Goal: Task Accomplishment & Management: Use online tool/utility

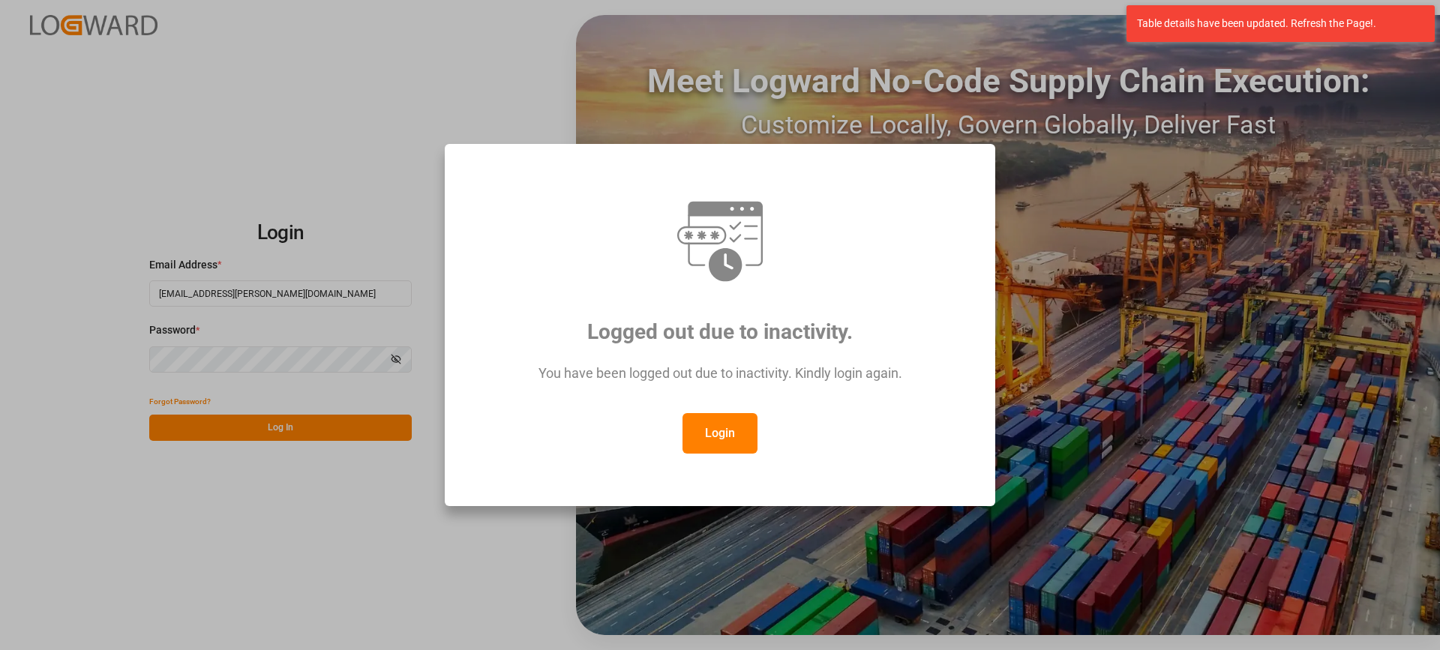
click at [722, 433] on button "Login" at bounding box center [719, 433] width 75 height 40
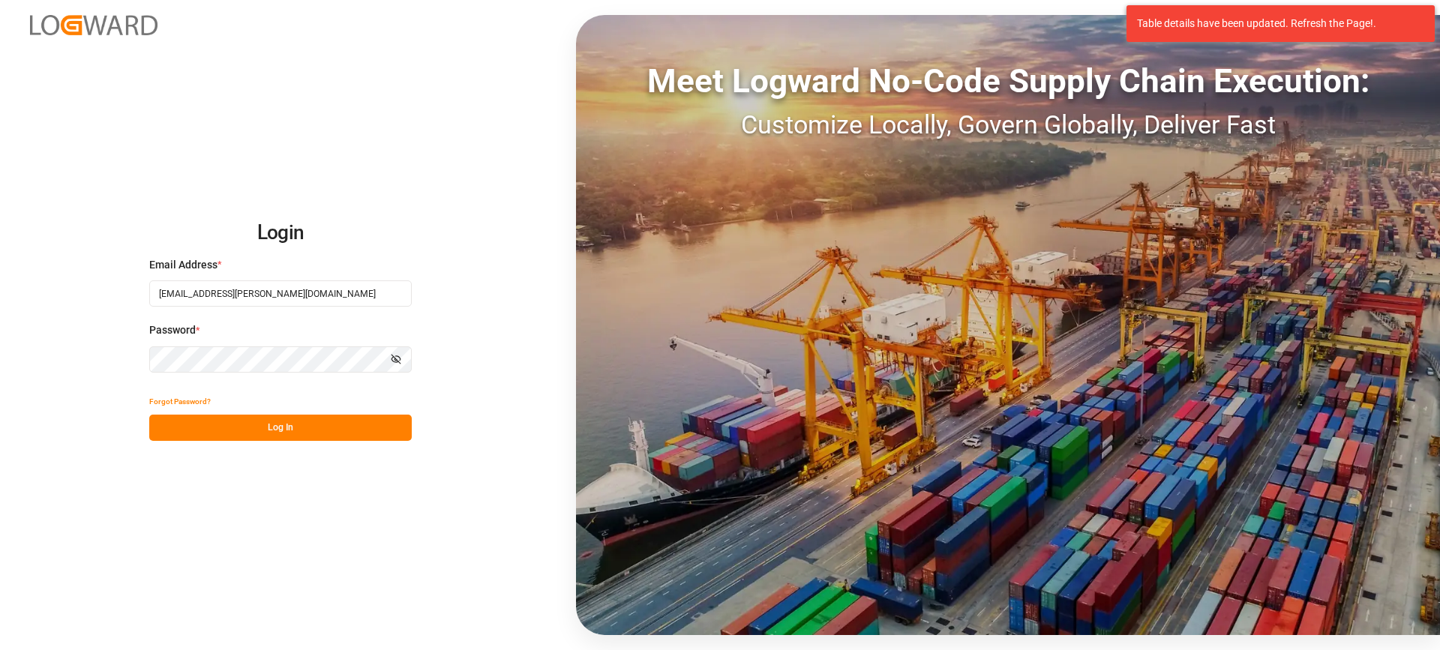
click at [319, 423] on button "Log In" at bounding box center [280, 428] width 262 height 26
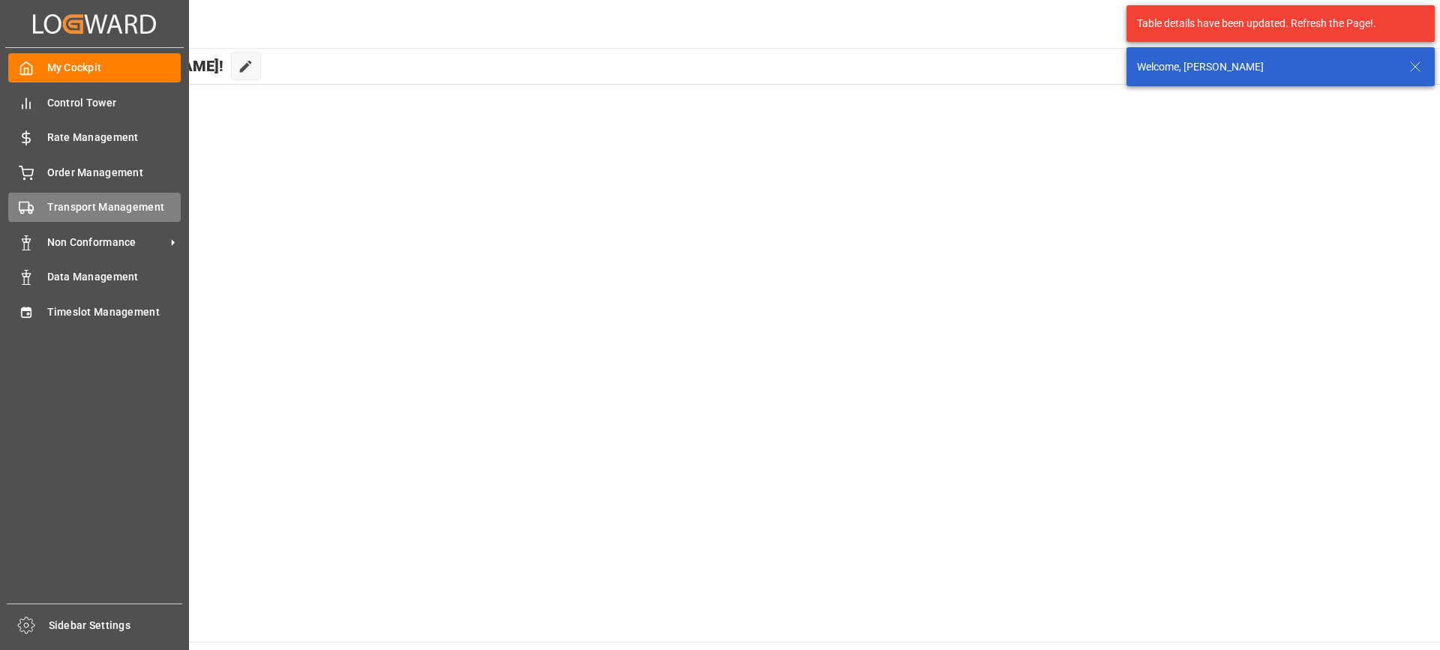
click at [47, 208] on span "Transport Management" at bounding box center [114, 207] width 134 height 16
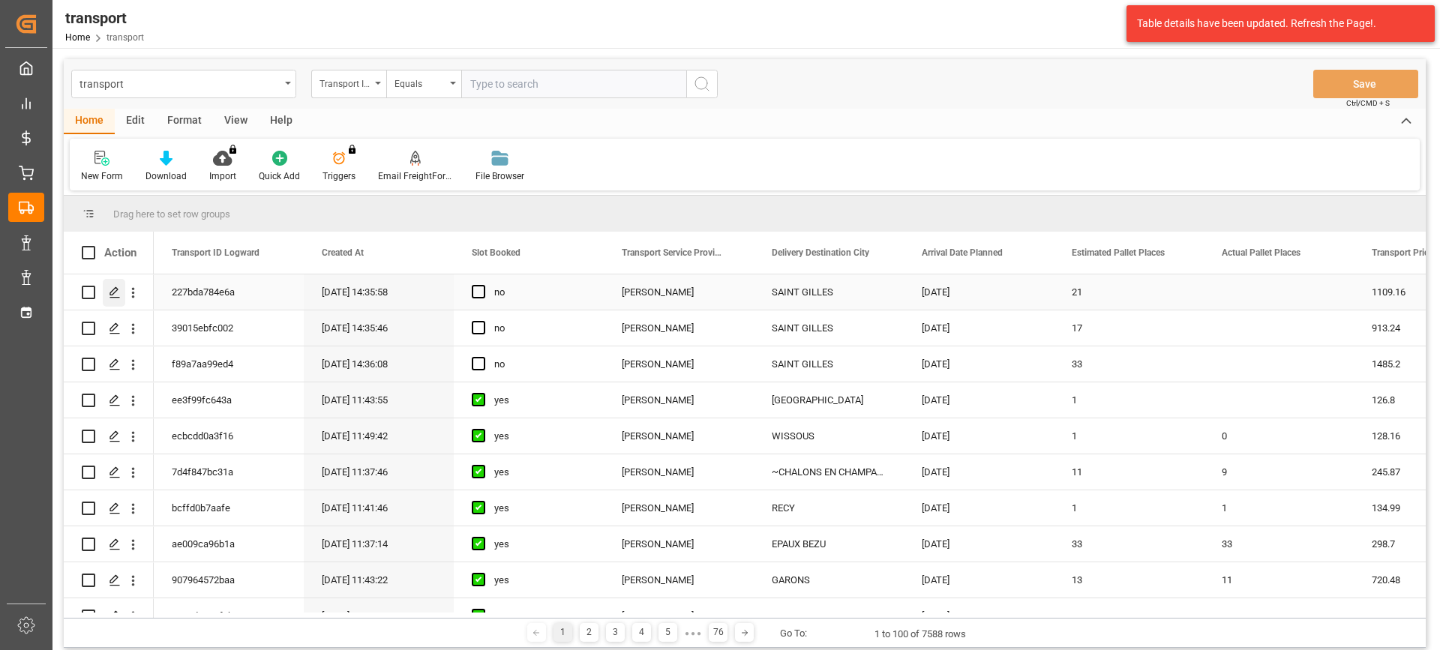
click at [118, 289] on icon "Press SPACE to select this row." at bounding box center [115, 292] width 12 height 12
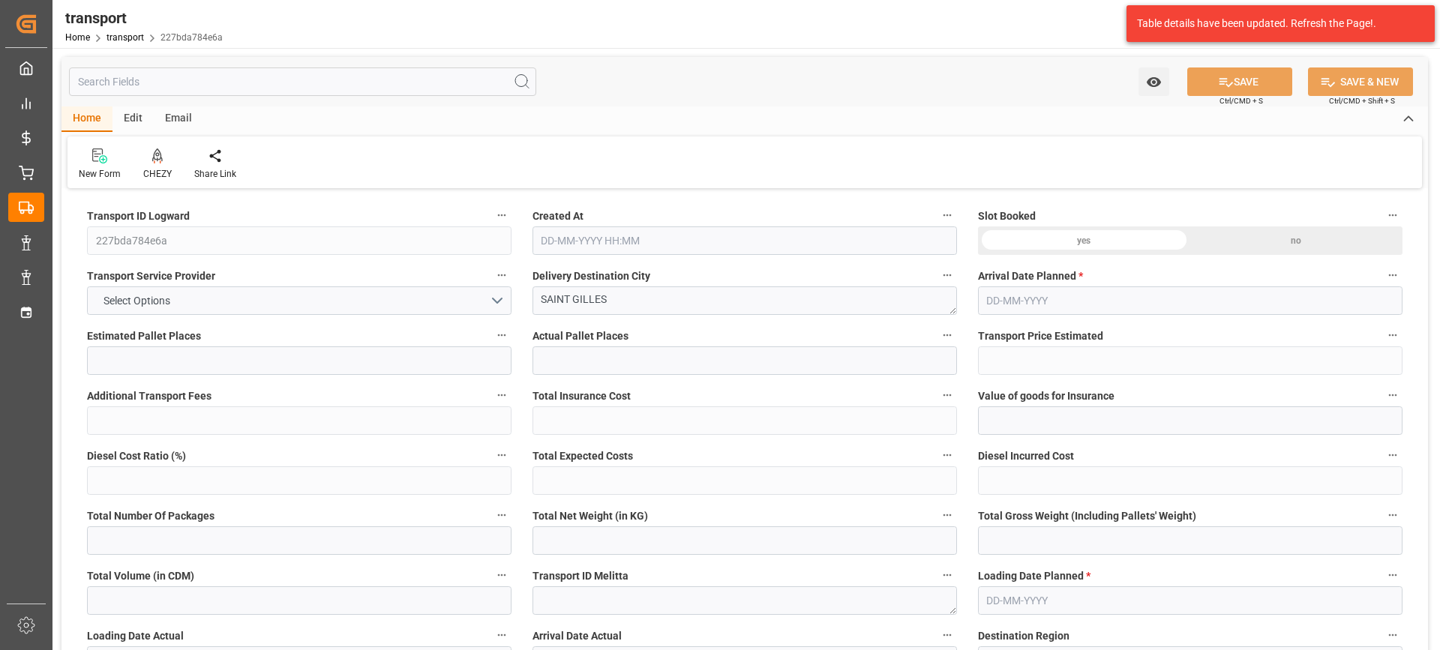
type input "21"
type input "1109.16"
type input "0"
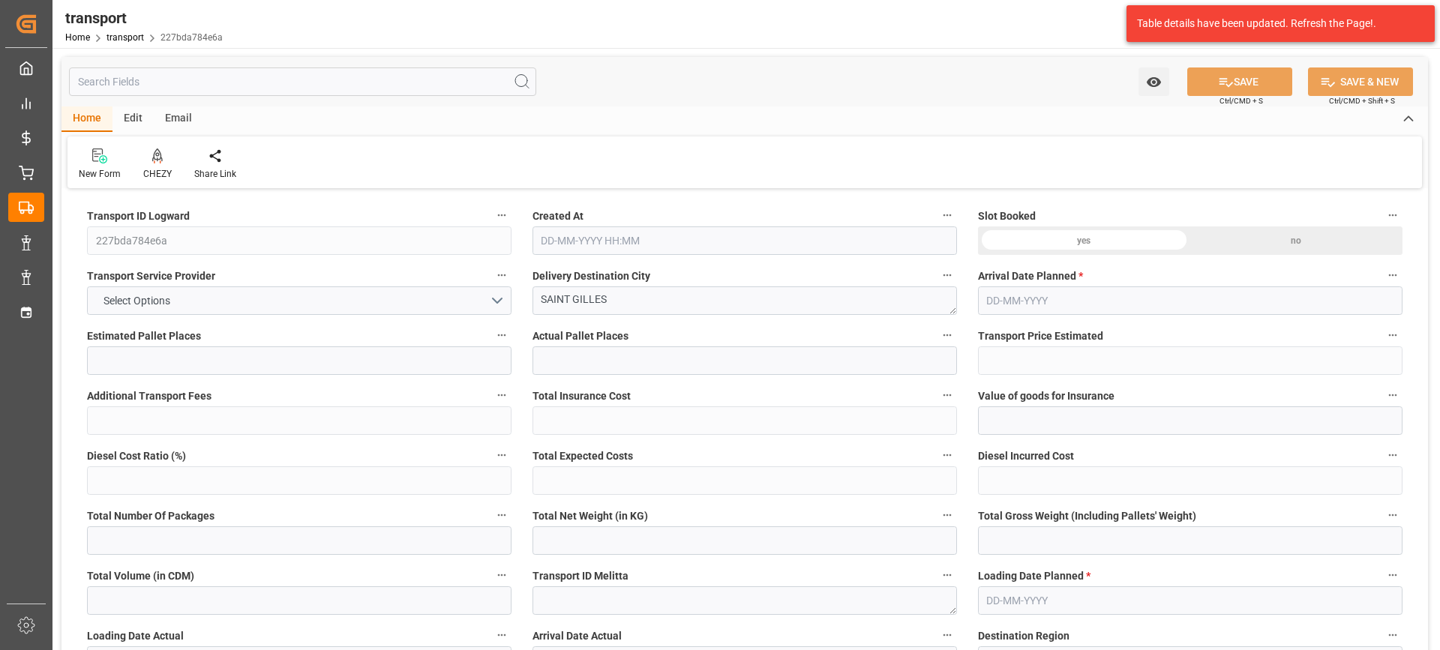
type input "1071.6704"
type input "-37.4896"
type input "0"
type input "4729.362"
type input "7199.064"
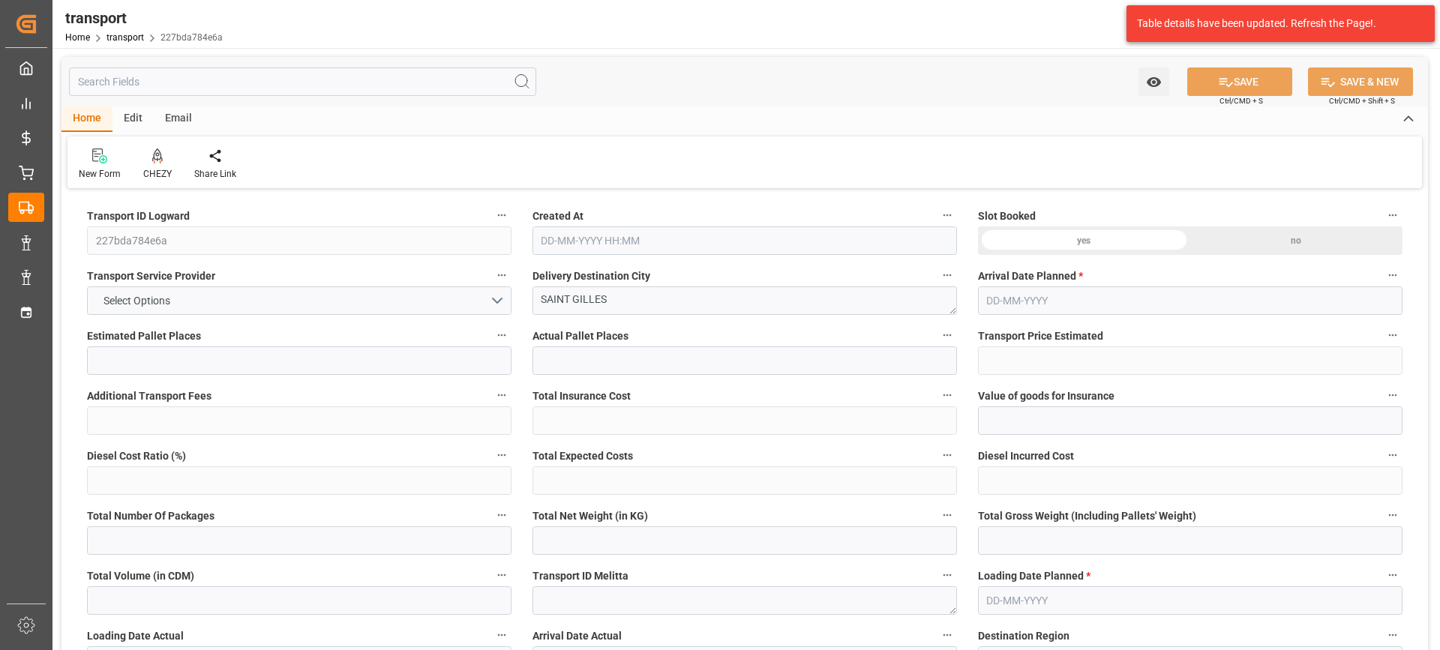
type input "26095.88"
type input "30"
type input "16"
type input "1588"
type input "38"
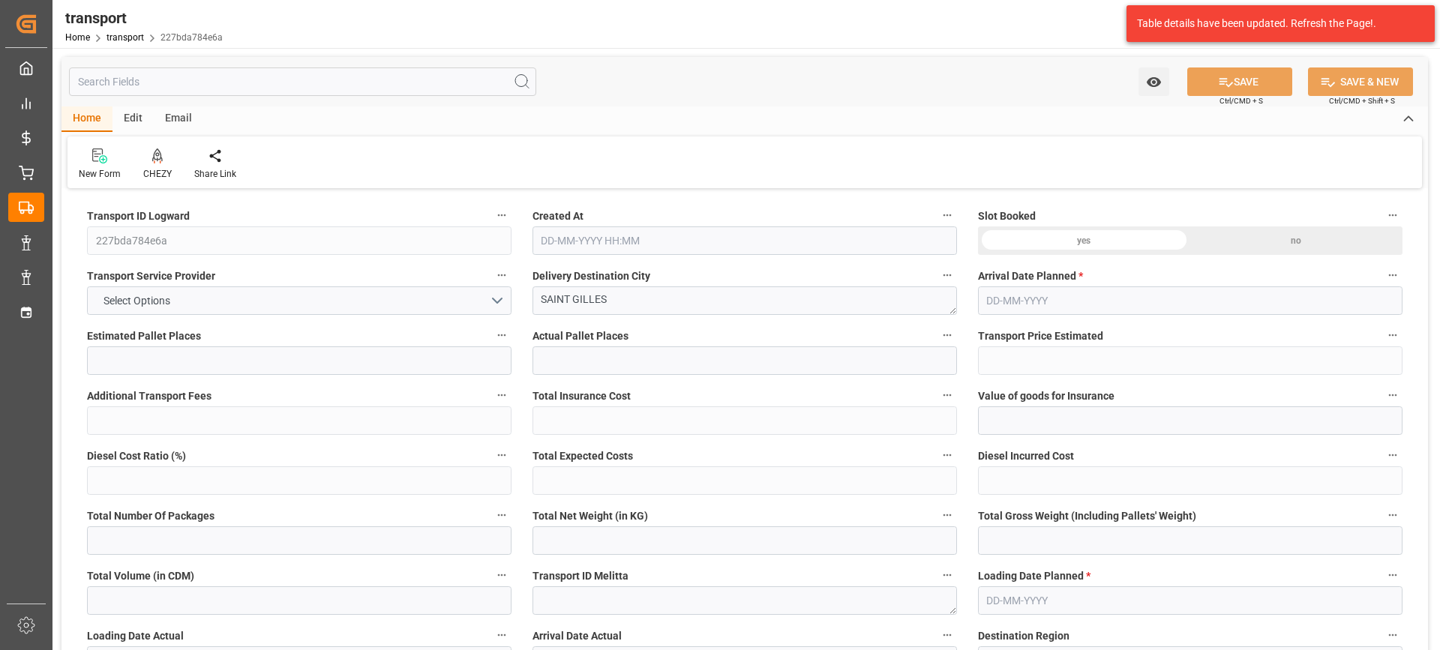
type input "101"
type input "6031.024"
type input "0"
type input "4710.8598"
type input "0"
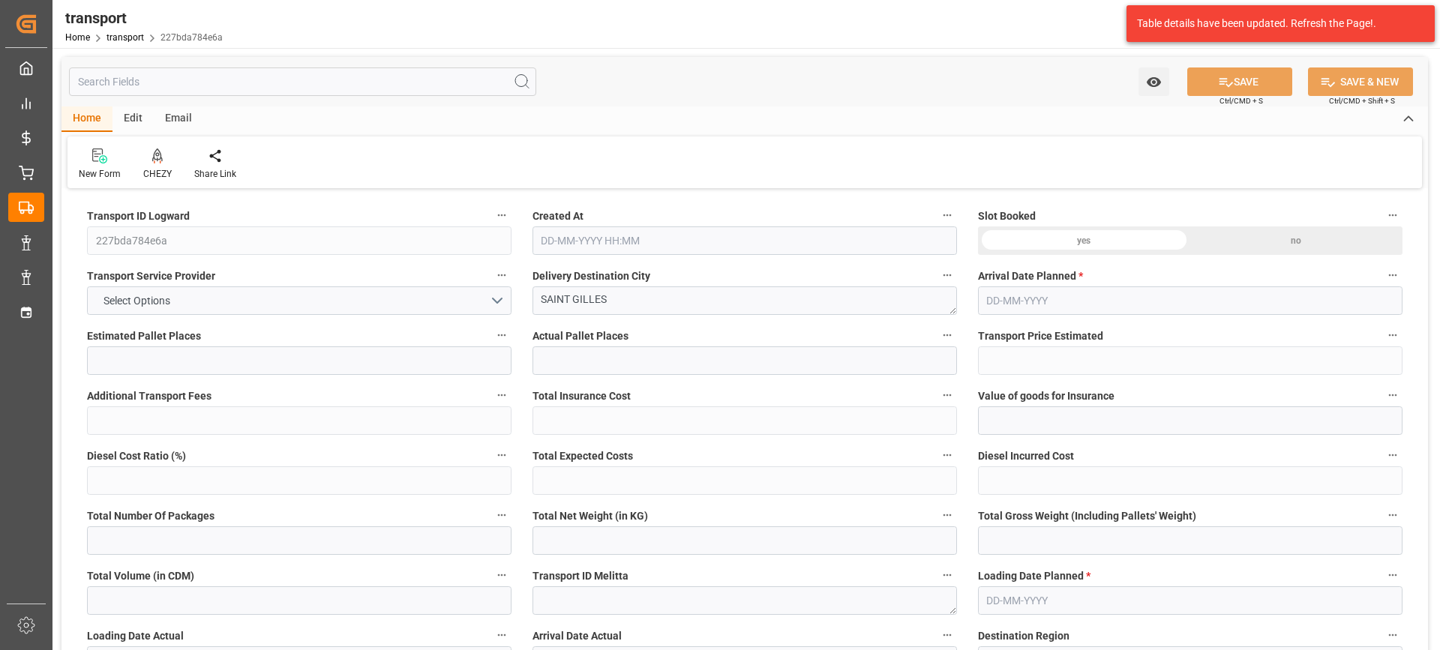
type input "0"
type input "21"
type input "35"
type input "[DATE] 14:35"
type input "[DATE]"
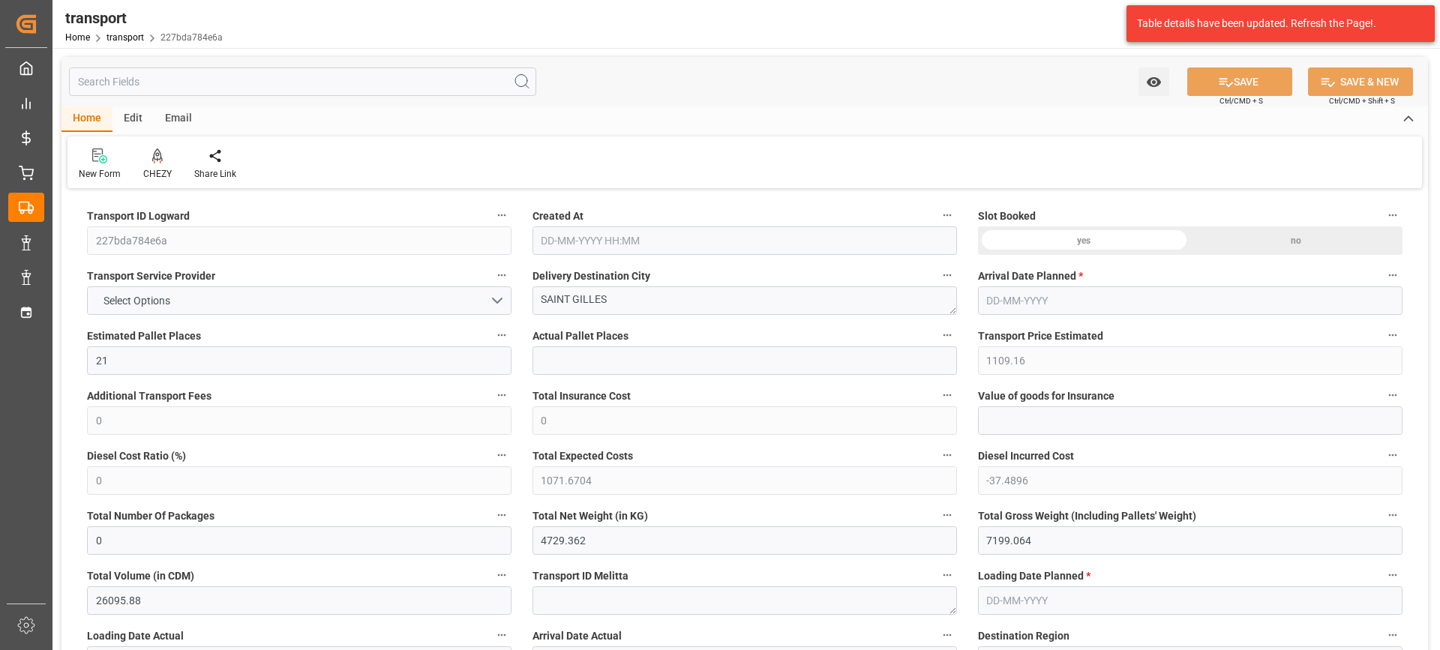
type input "[DATE]"
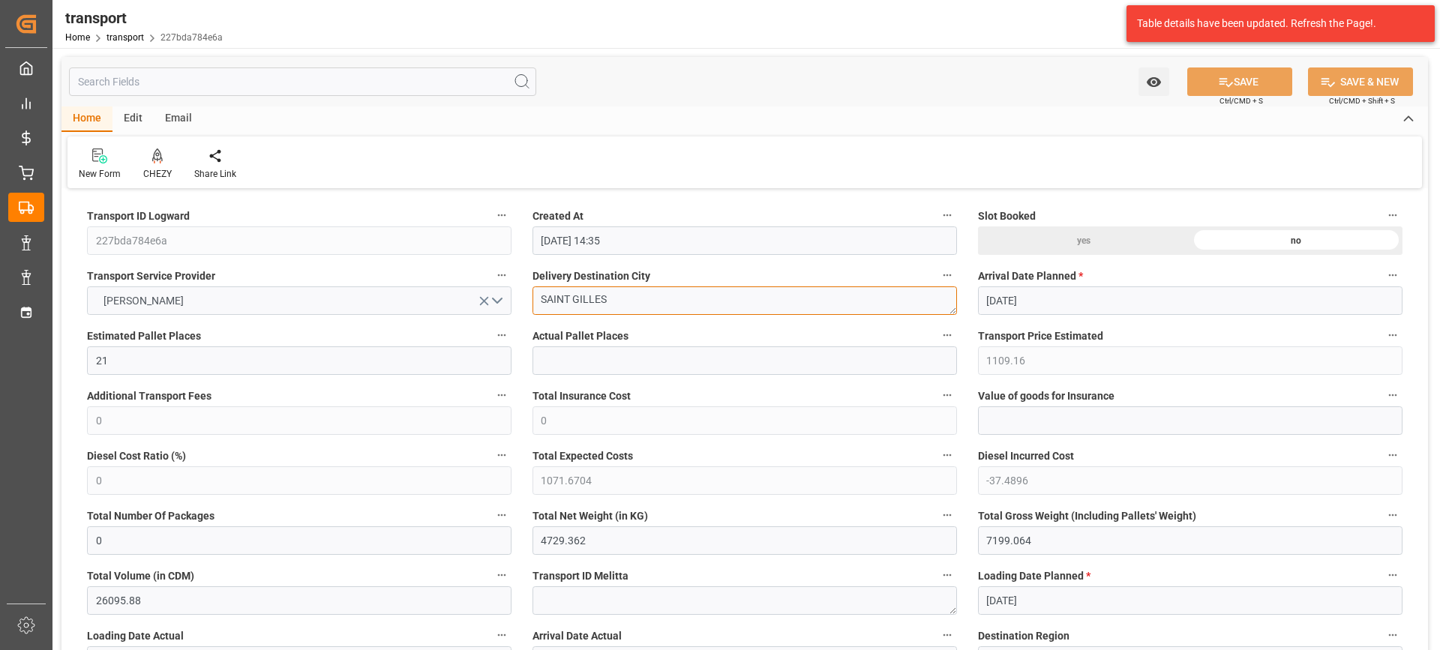
drag, startPoint x: 613, startPoint y: 306, endPoint x: 454, endPoint y: 304, distance: 159.0
click at [157, 156] on icon at bounding box center [157, 154] width 10 height 13
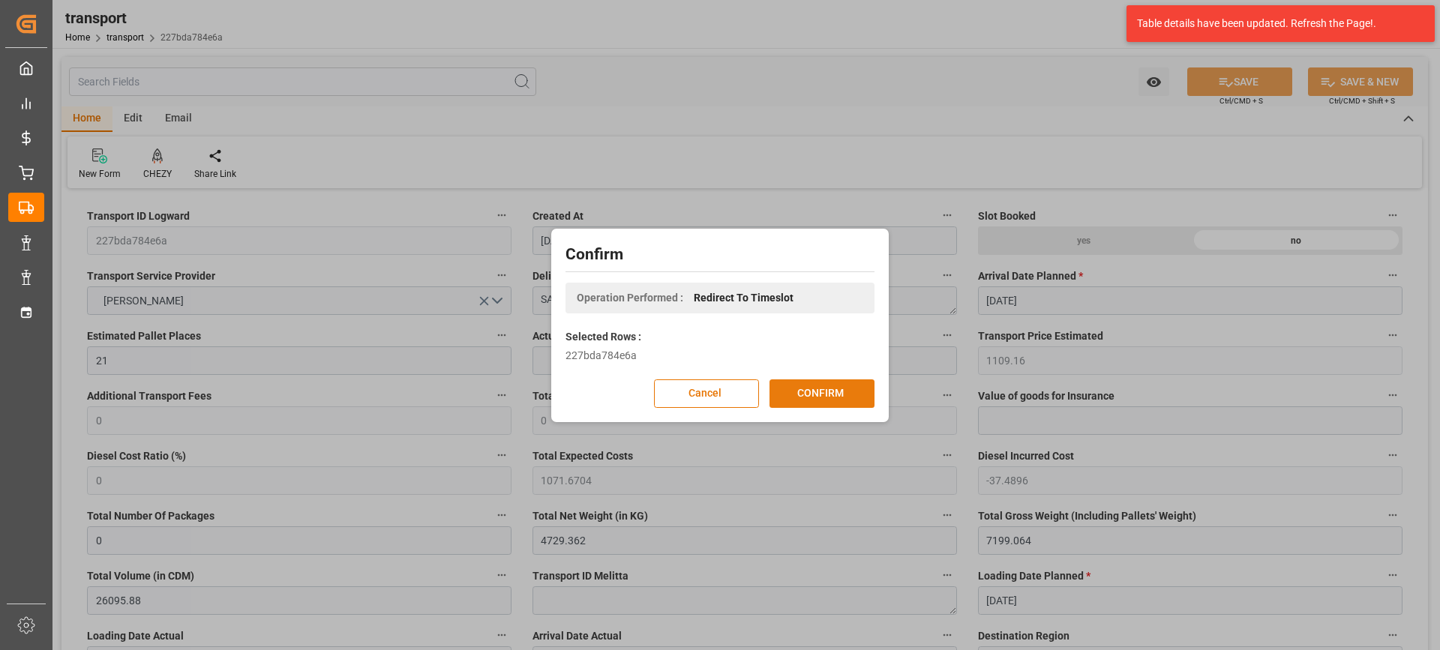
click at [848, 392] on button "CONFIRM" at bounding box center [821, 393] width 105 height 28
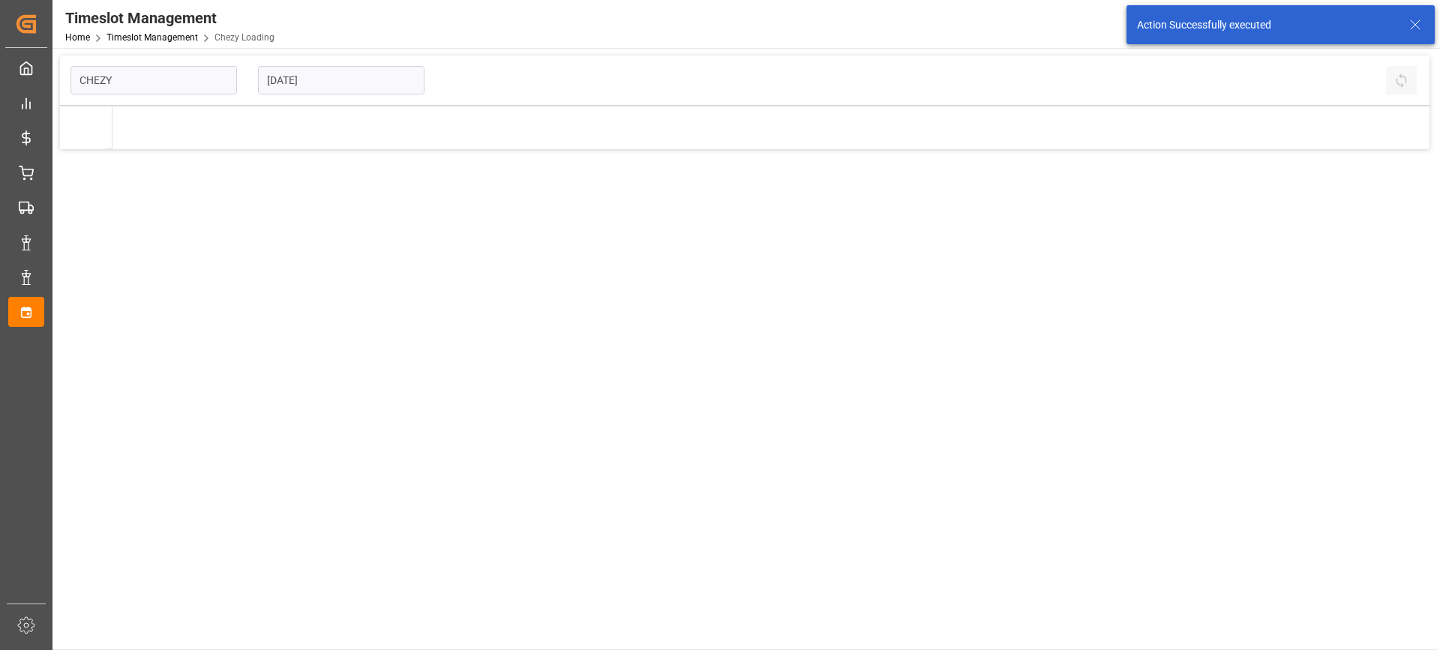
type input "Chezy Loading"
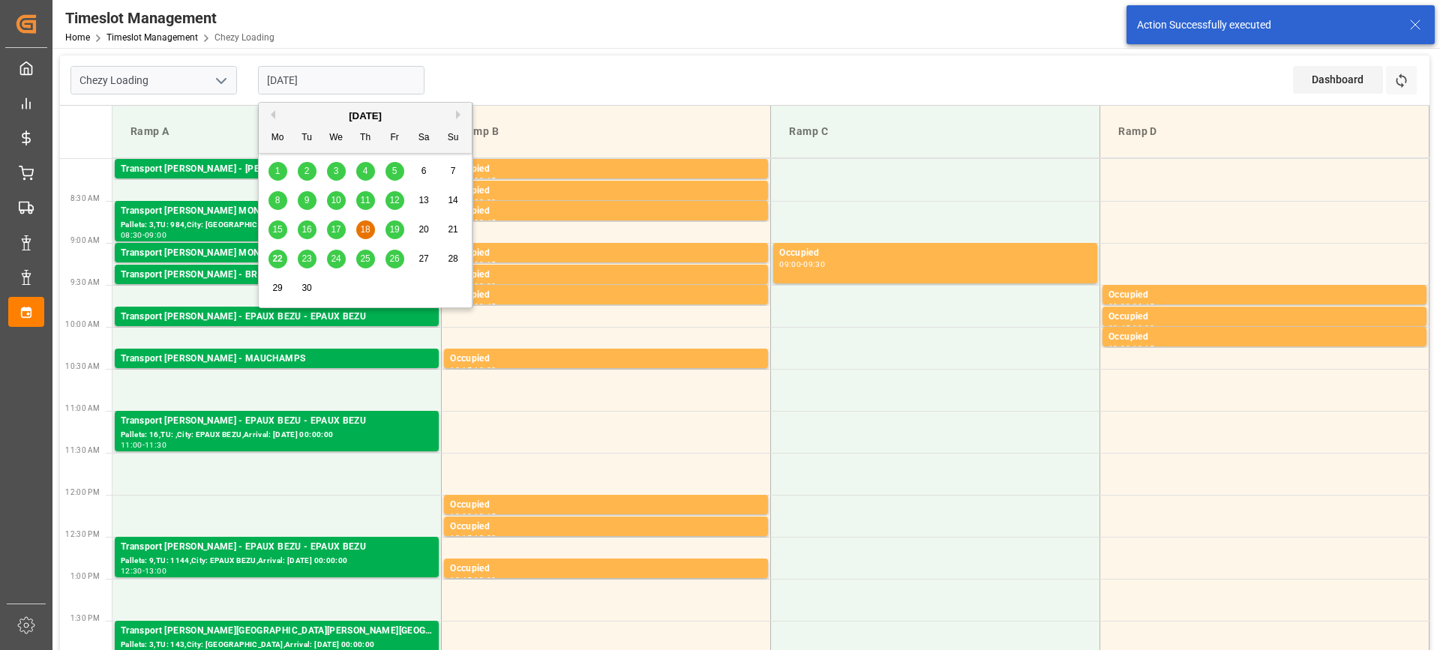
click at [359, 80] on input "[DATE]" at bounding box center [341, 80] width 166 height 28
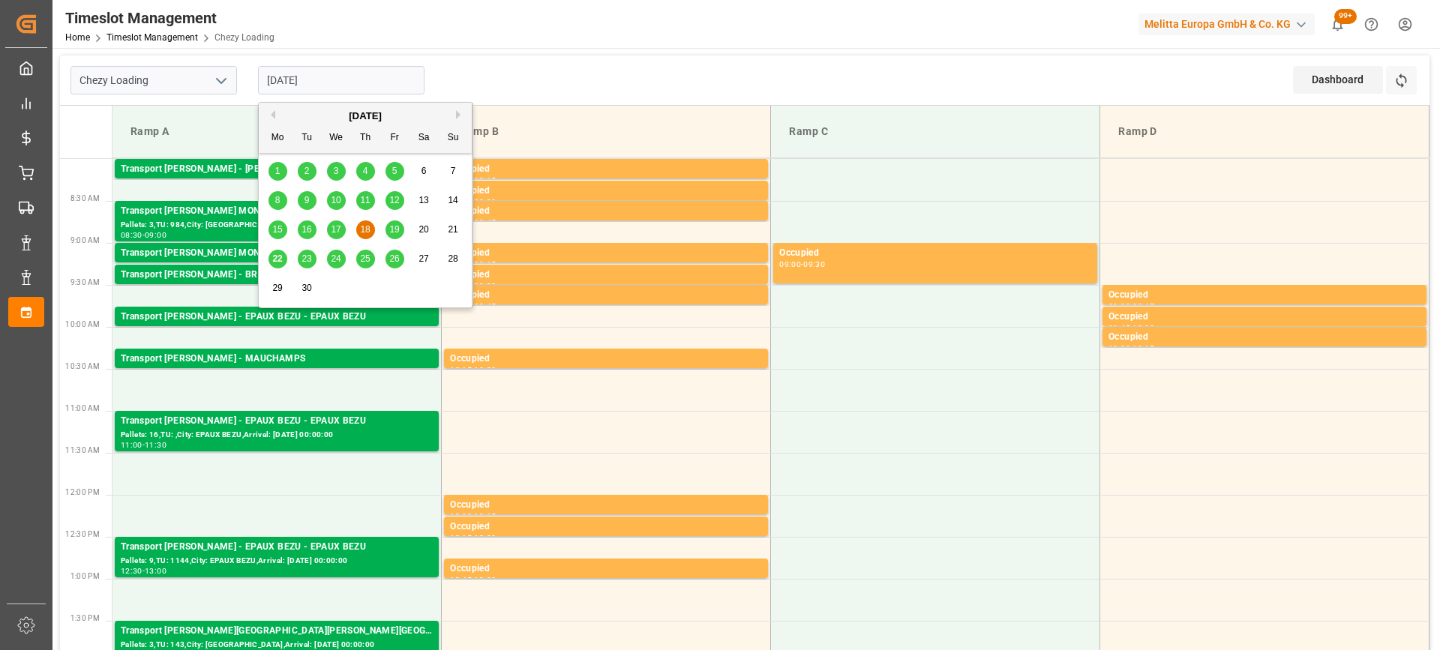
click at [337, 256] on span "24" at bounding box center [336, 258] width 10 height 10
type input "[DATE]"
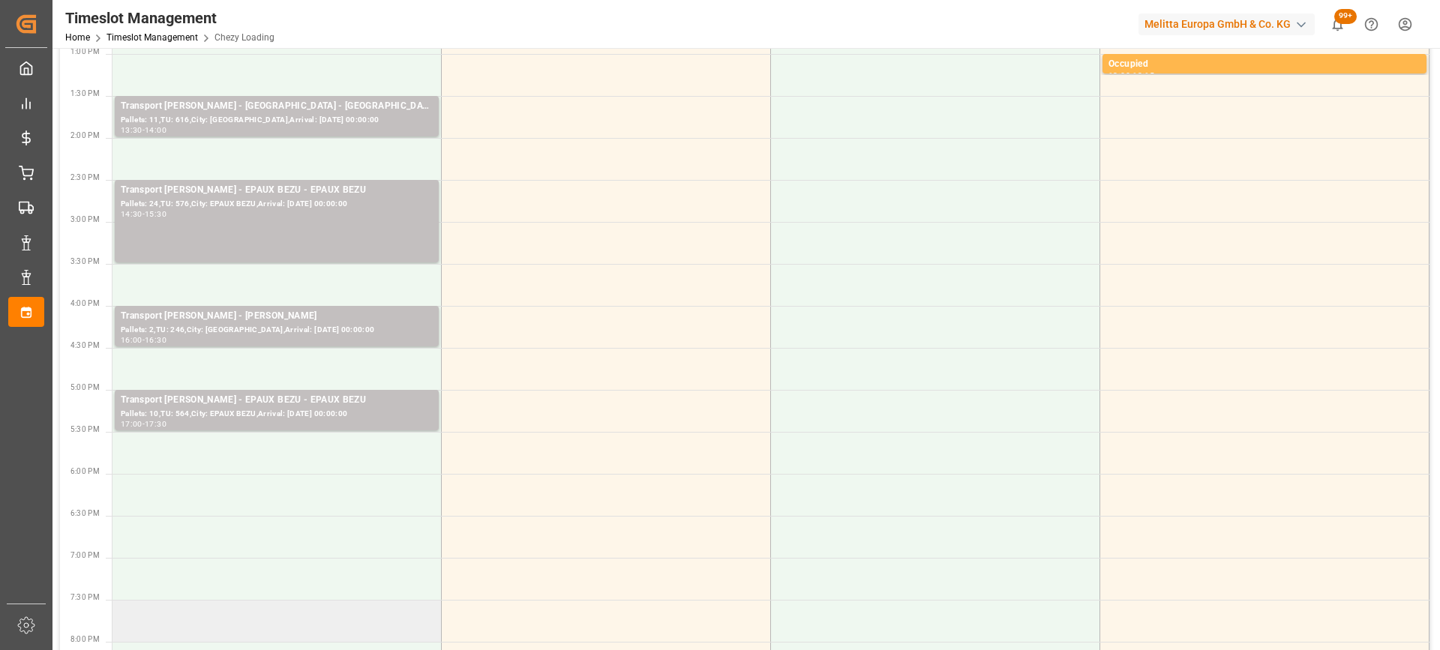
scroll to position [600, 0]
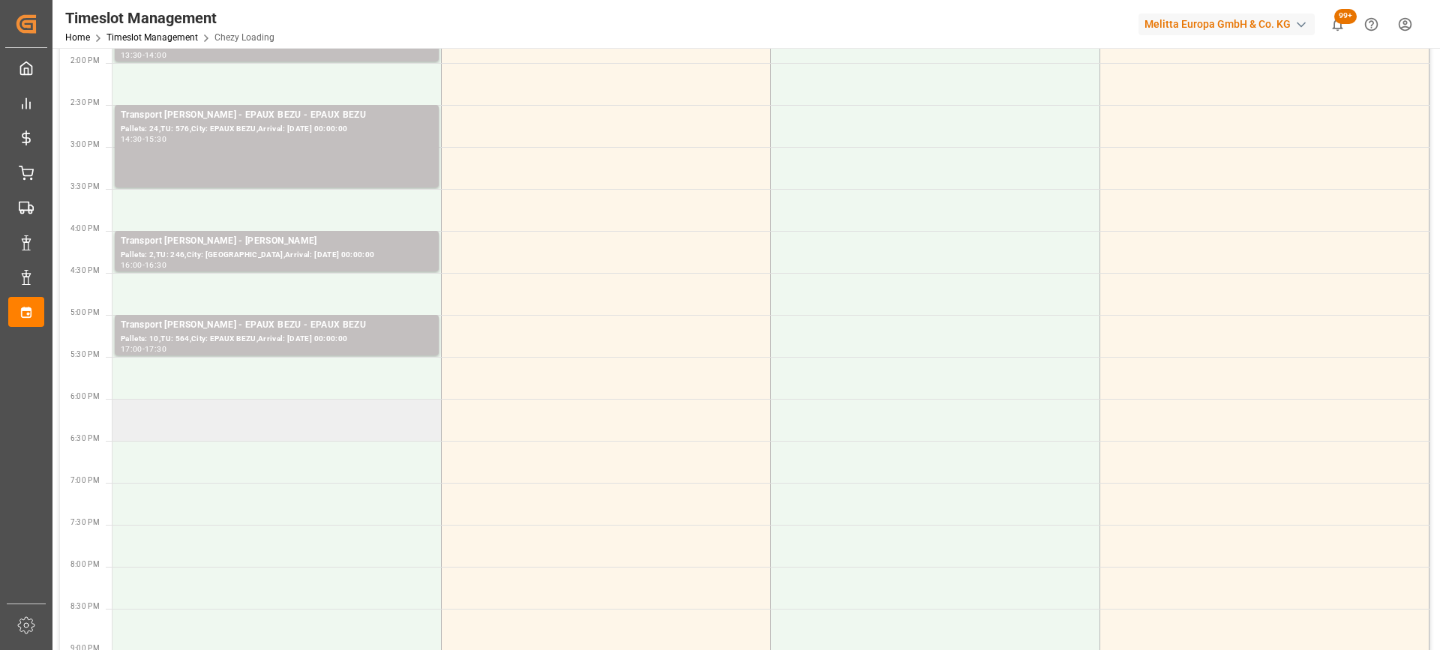
click at [332, 433] on td at bounding box center [276, 420] width 329 height 42
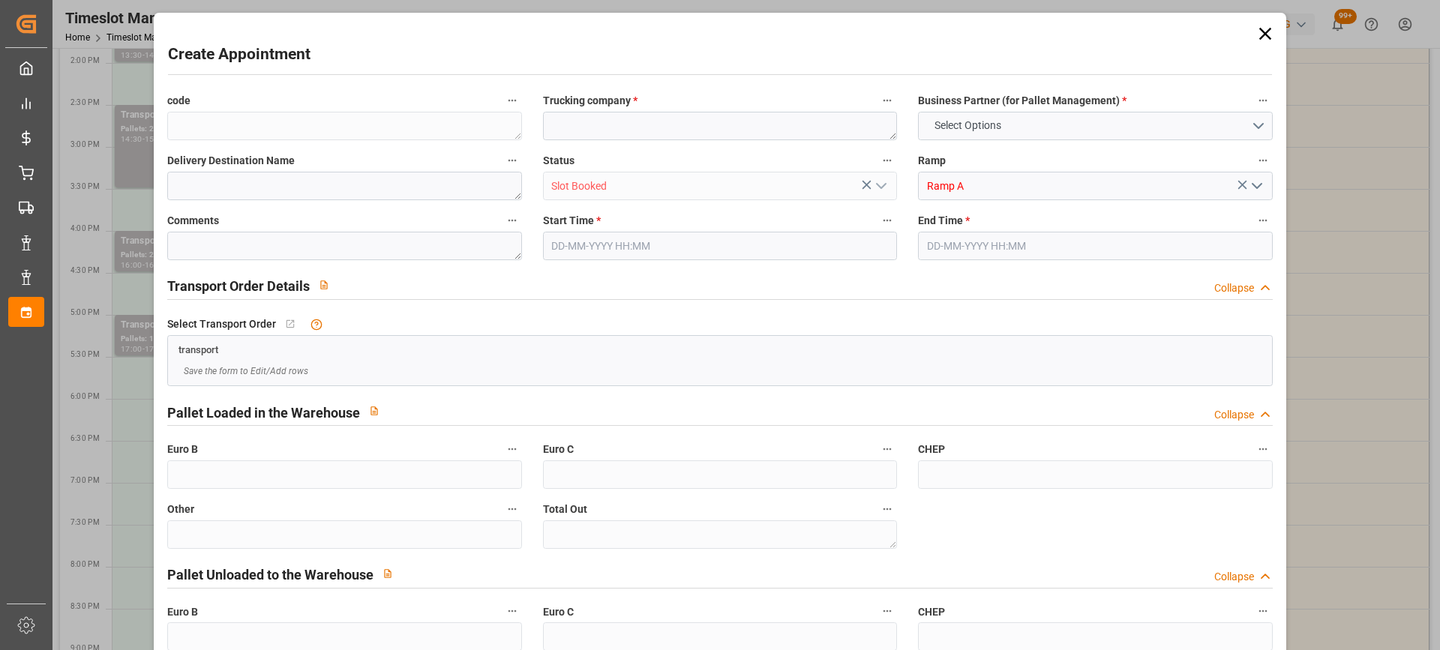
type input "0"
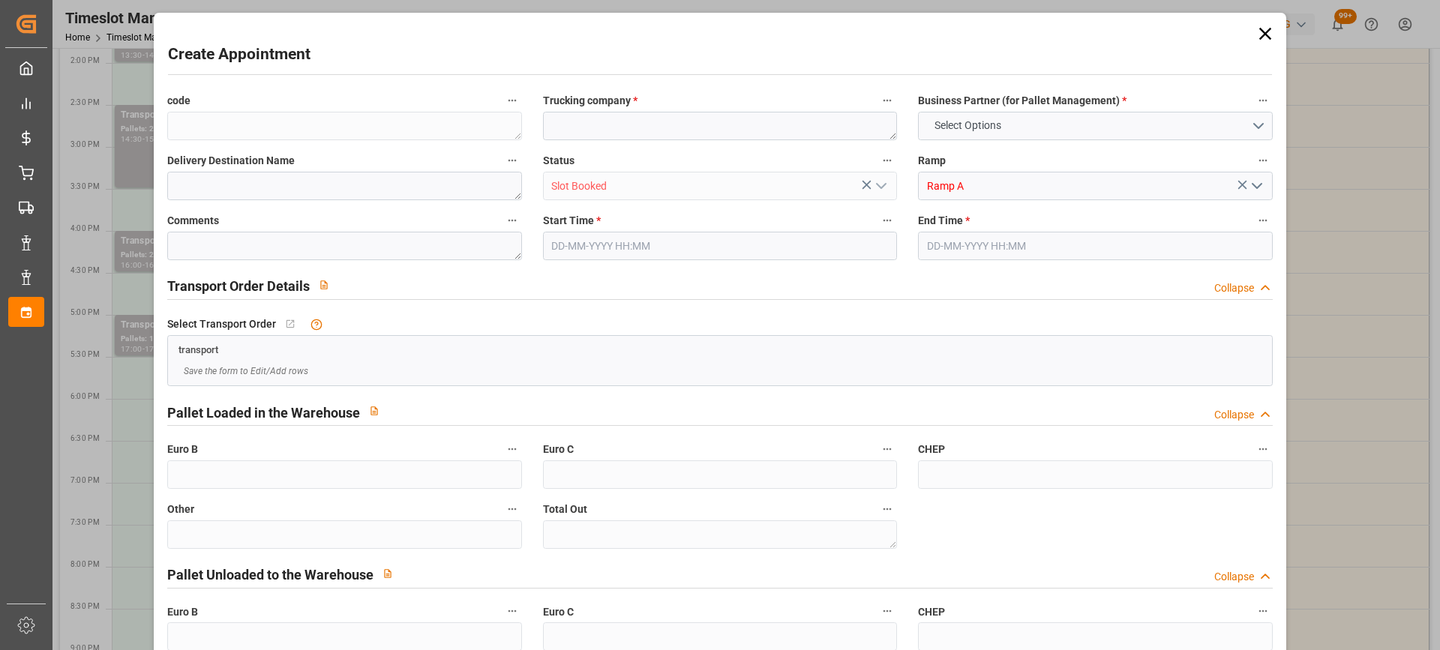
type input "0"
type input "24-09-2025 18:00"
type input "24-09-2025 19:00"
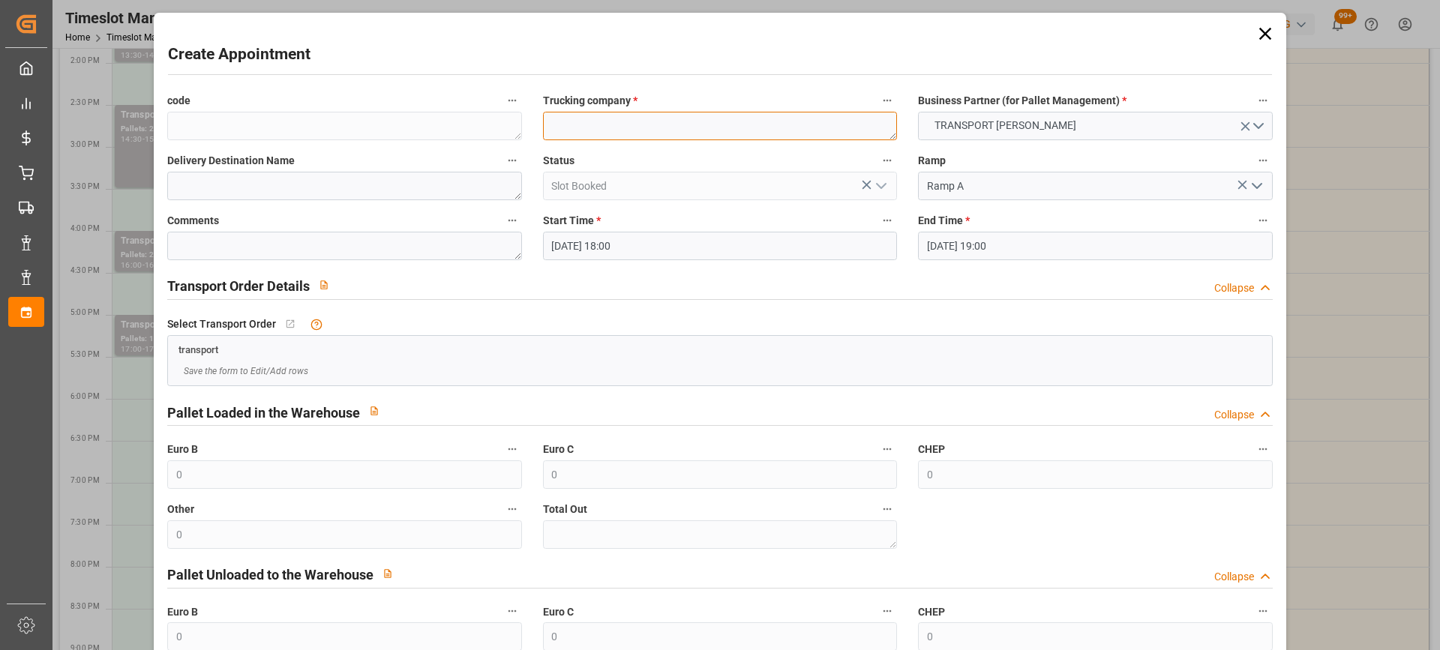
paste textarea "SAINT GILLES"
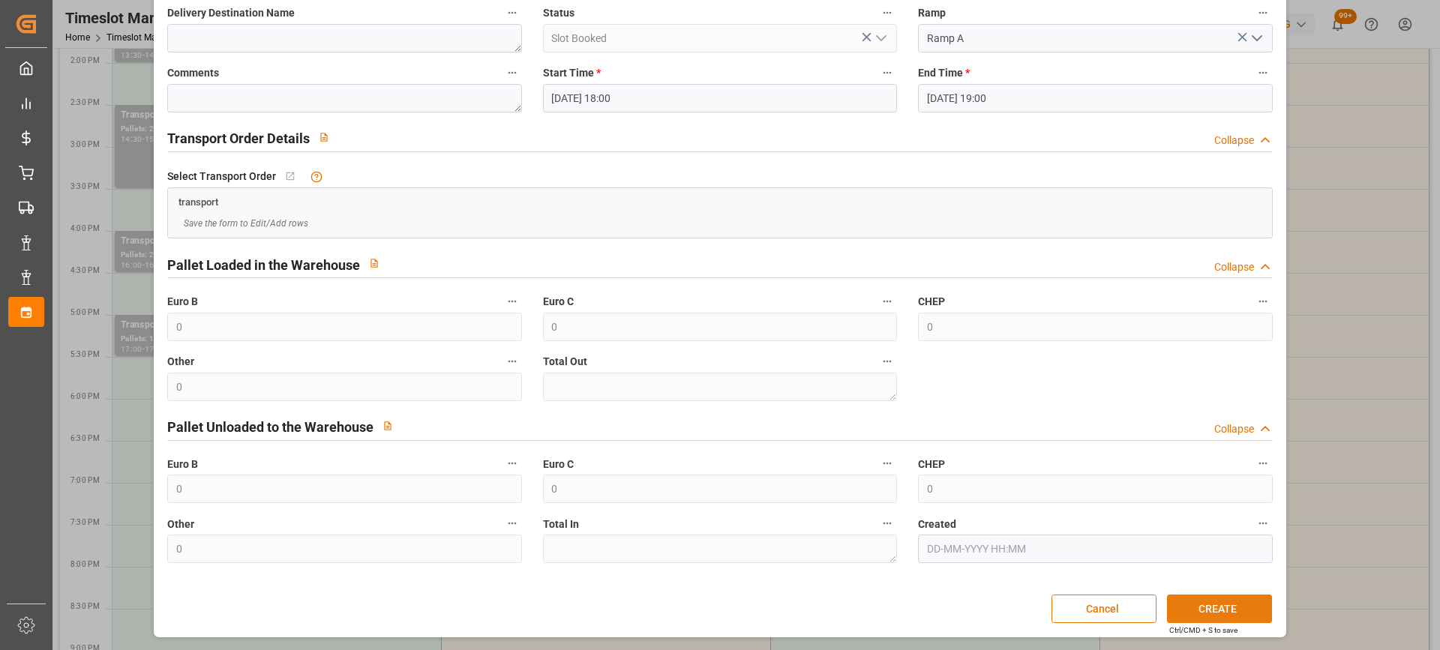
type textarea "SAINT GILLES"
click at [1224, 607] on button "CREATE" at bounding box center [1219, 609] width 105 height 28
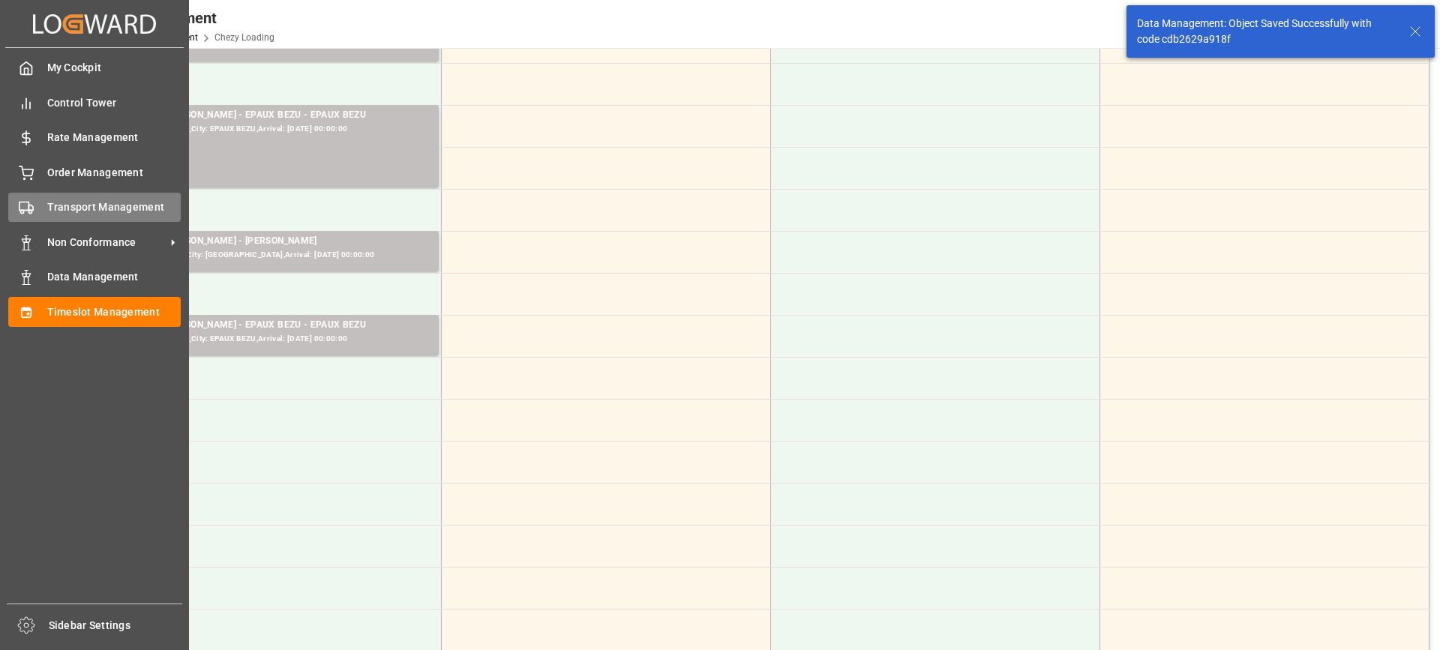
click at [38, 207] on div "Transport Management Transport Management" at bounding box center [94, 207] width 172 height 29
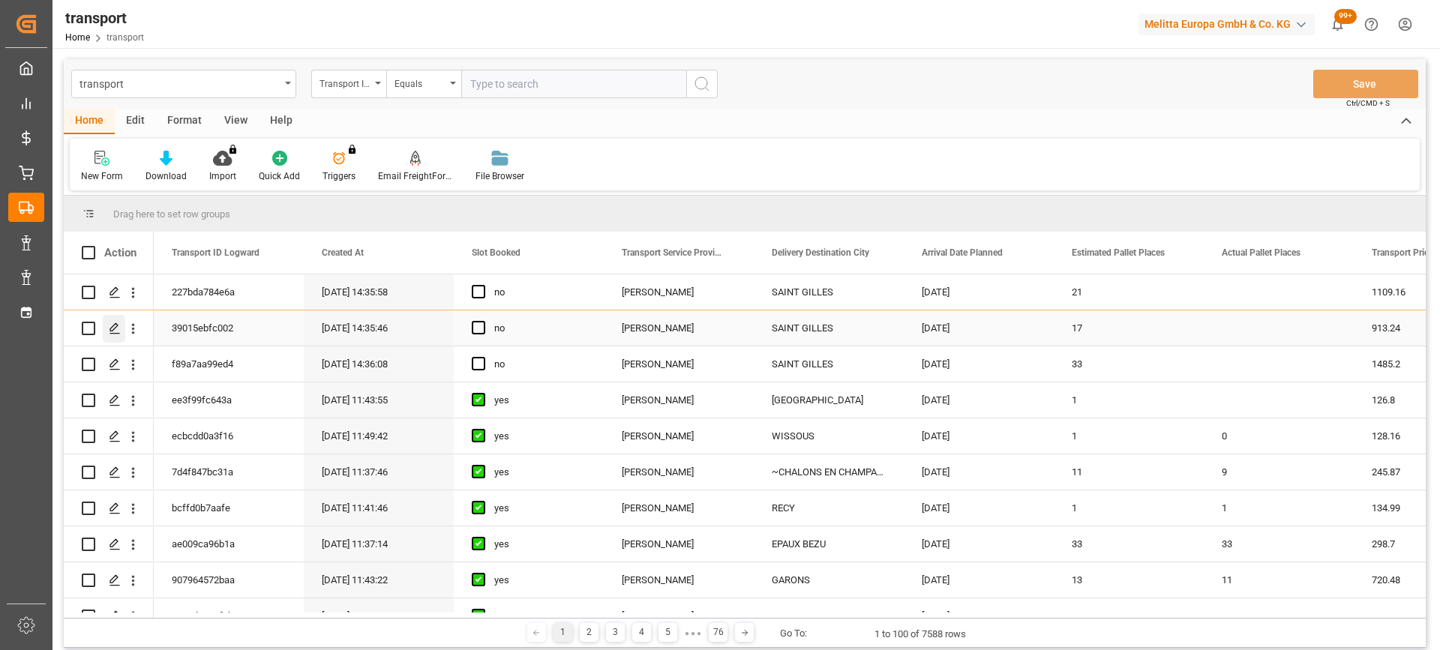
click at [110, 322] on div "Press SPACE to select this row." at bounding box center [114, 329] width 22 height 28
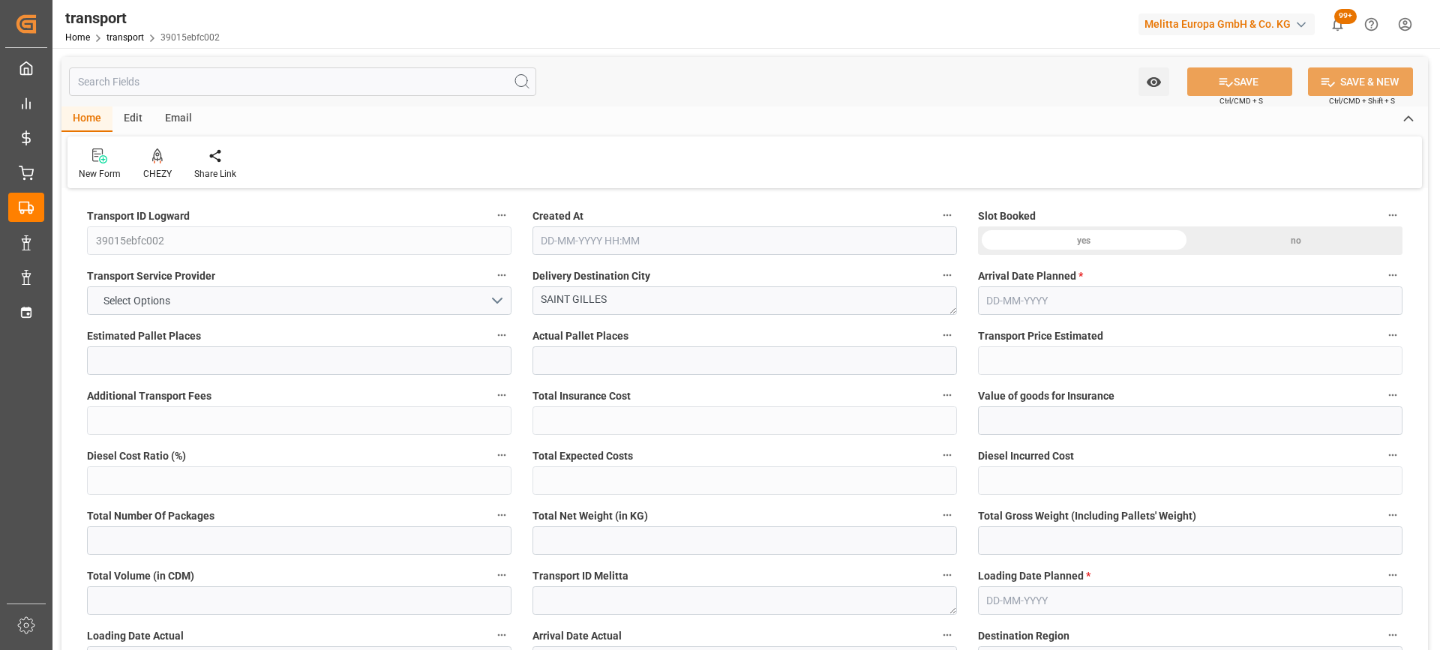
type input "17"
type input "913.24"
type input "0"
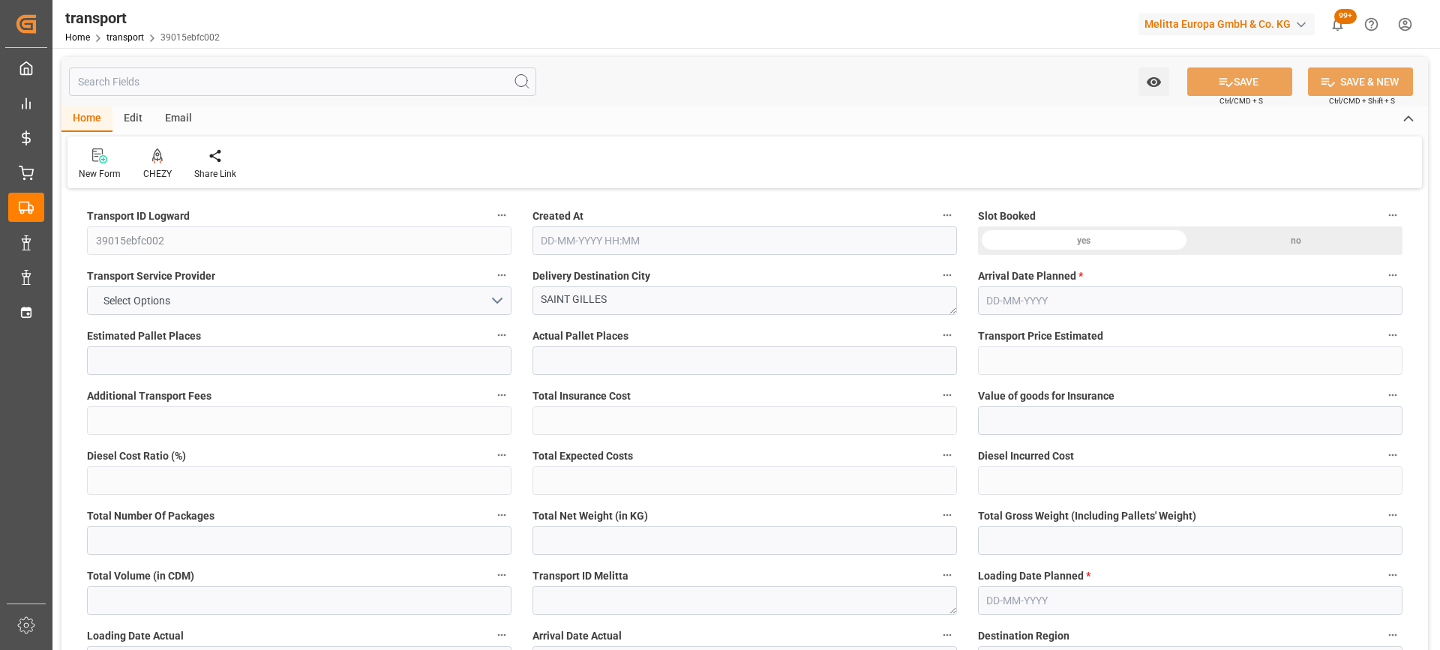
type input "882.3725"
type input "-30.8675"
type input "0"
type input "7419.84"
type input "8430.544"
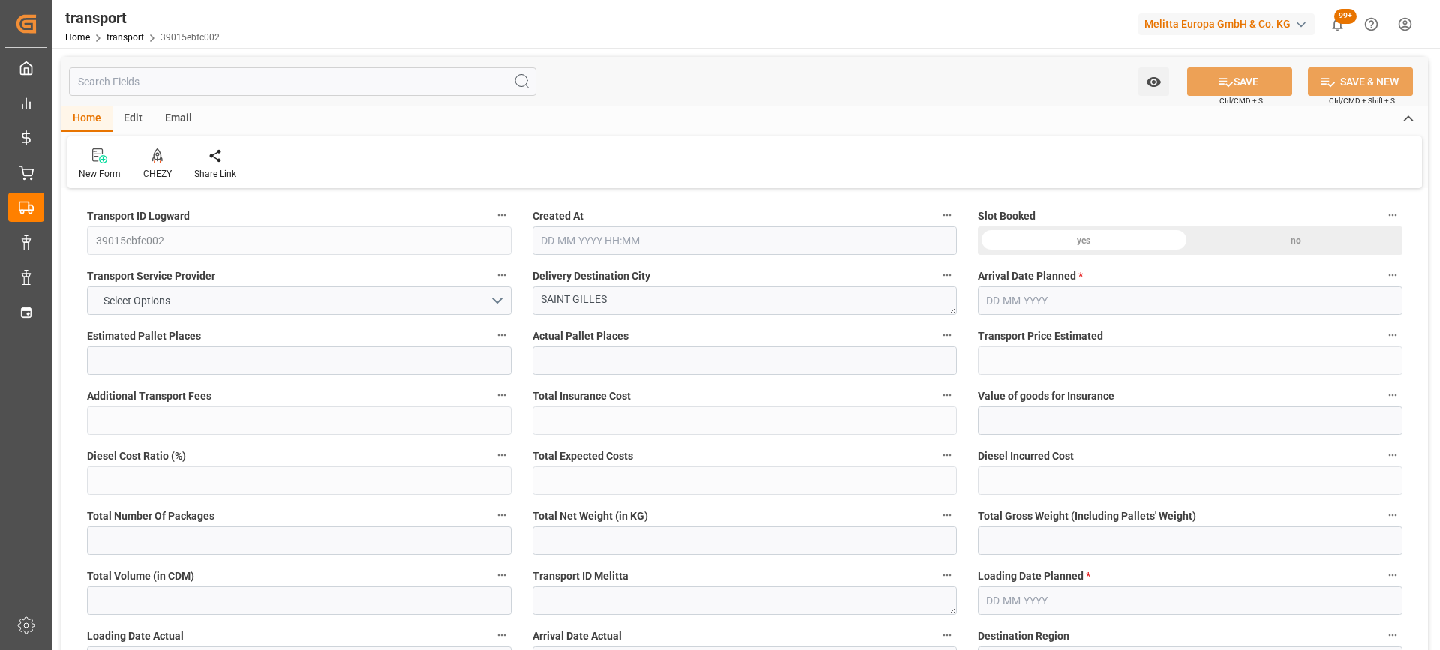
type input "16551.188"
type input "30"
type input "14"
type input "212"
type input "23"
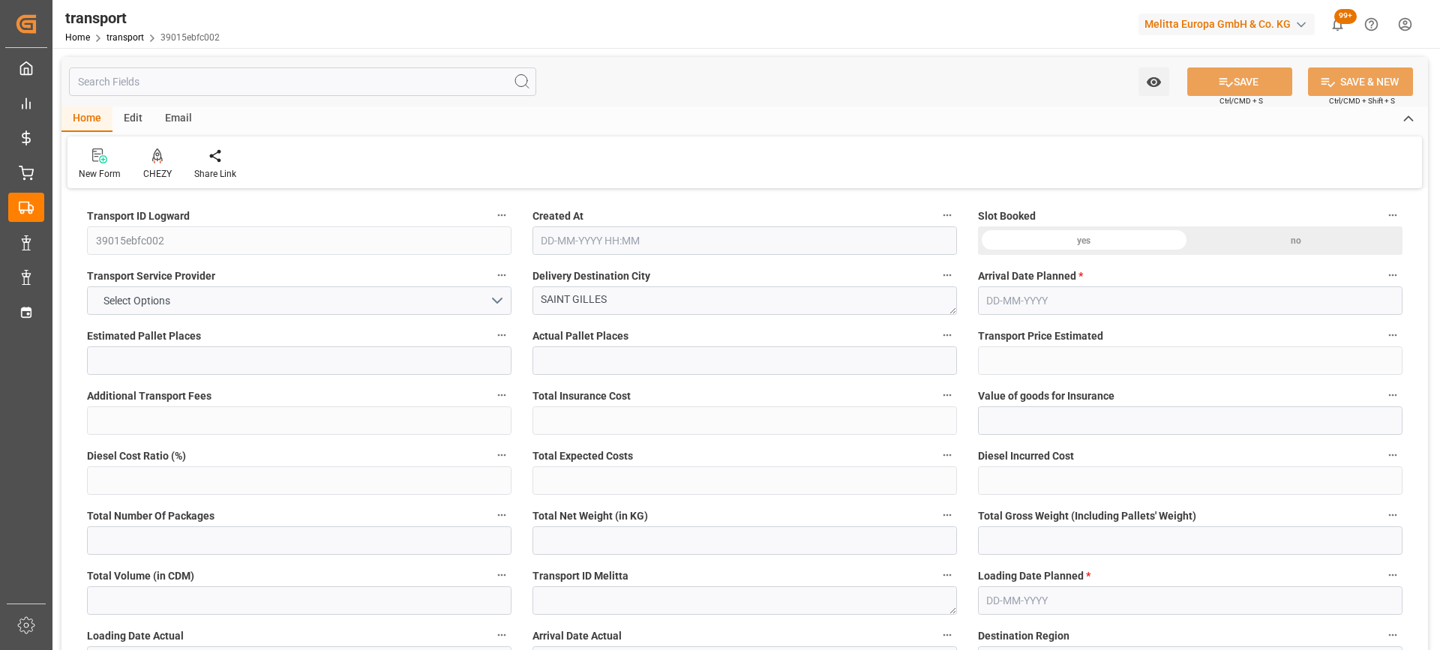
type input "101"
type input "7534.092"
type input "0"
type input "4710.8598"
type input "0"
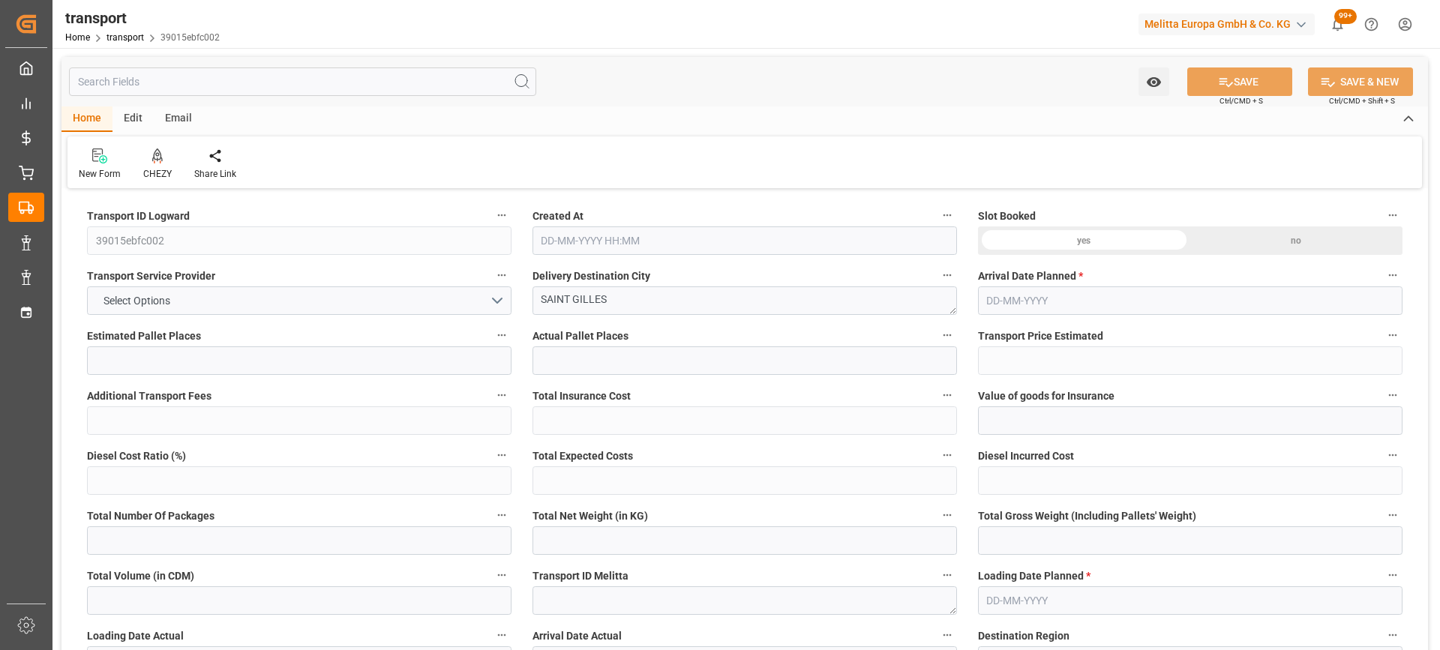
type input "0"
type input "21"
type input "35"
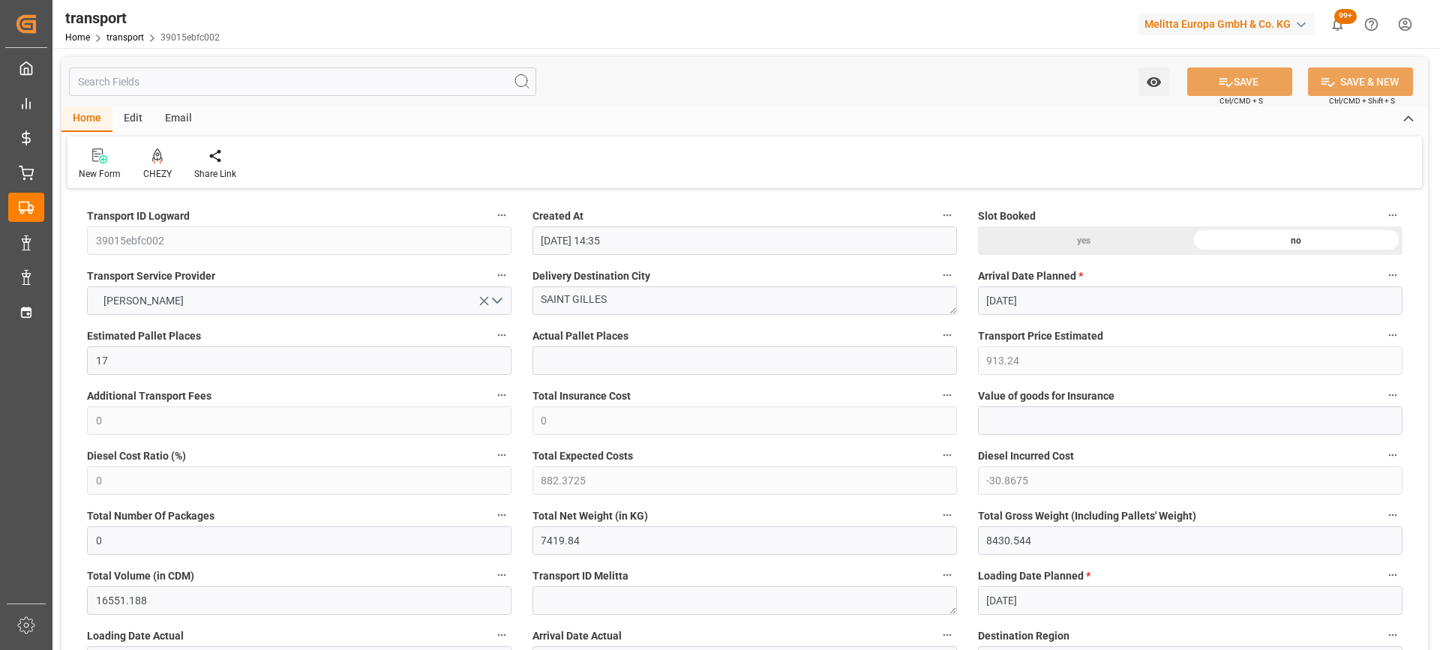
type input "[DATE] 14:35"
type input "[DATE]"
drag, startPoint x: 631, startPoint y: 305, endPoint x: 380, endPoint y: 312, distance: 251.3
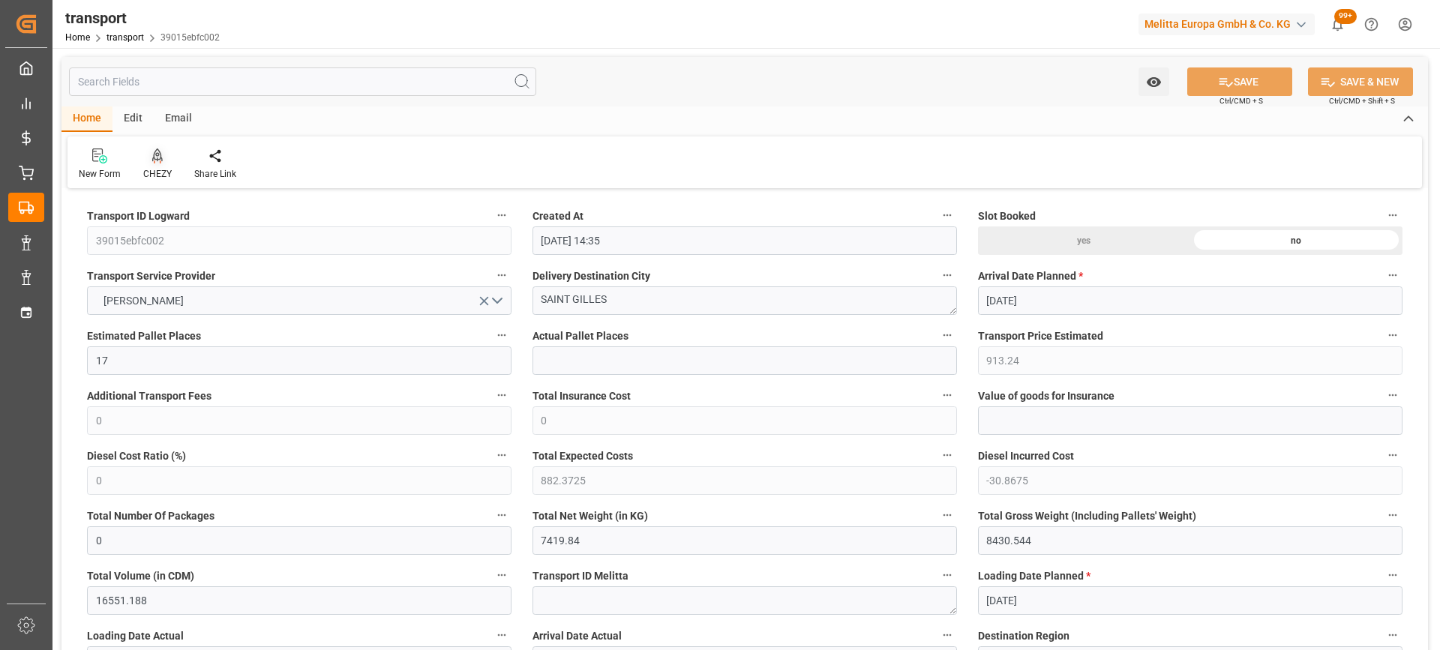
click at [157, 160] on icon at bounding box center [157, 154] width 10 height 13
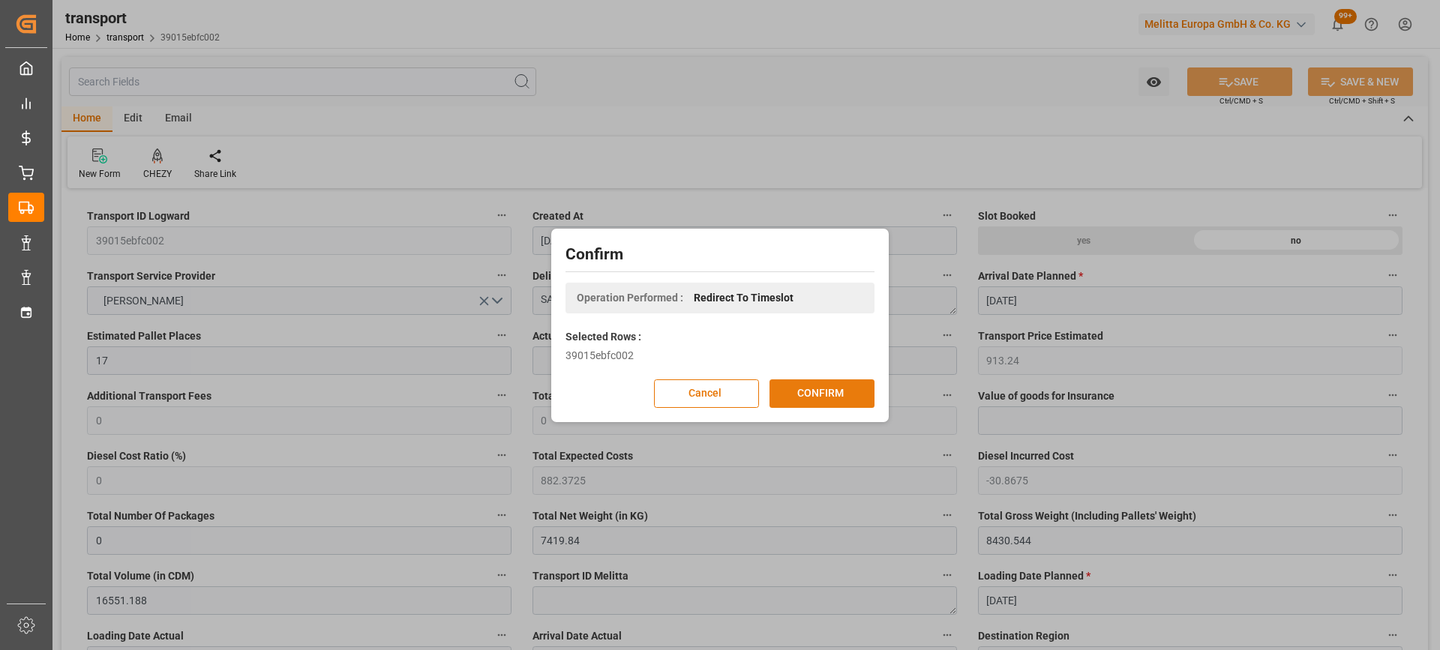
click at [845, 391] on button "CONFIRM" at bounding box center [821, 393] width 105 height 28
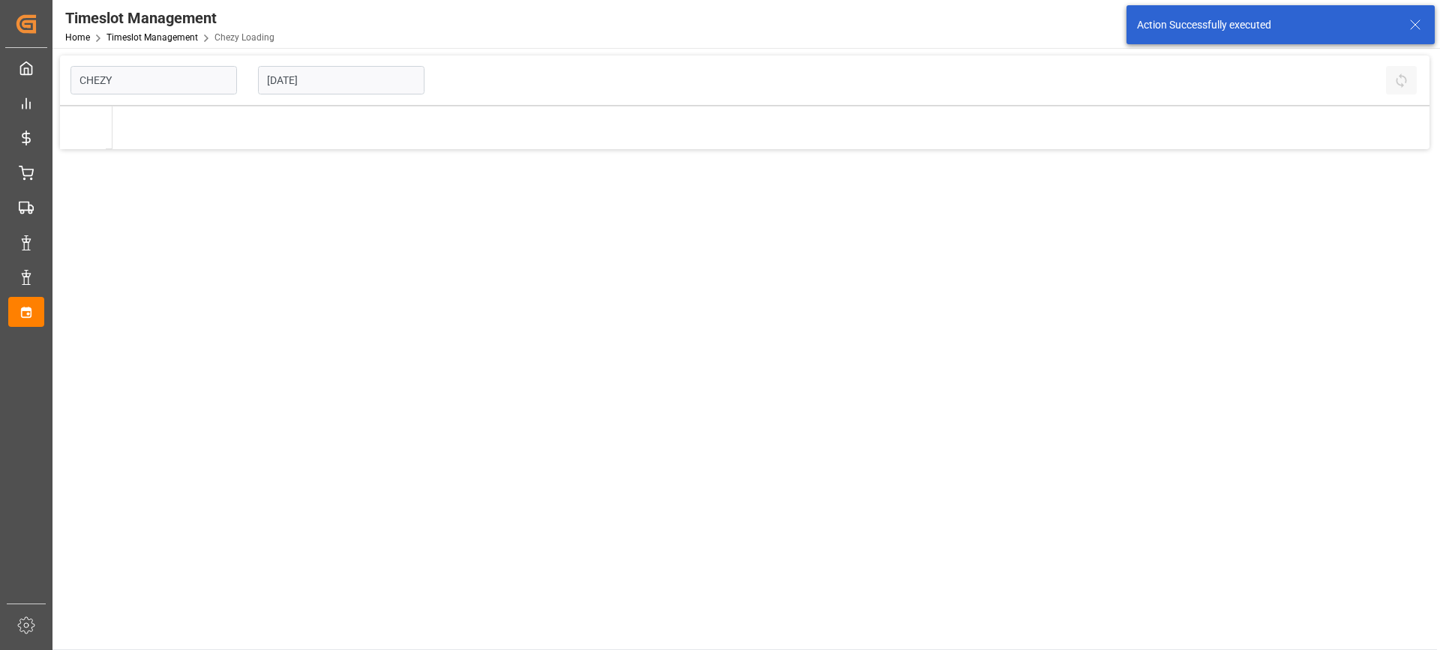
type input "Chezy Loading"
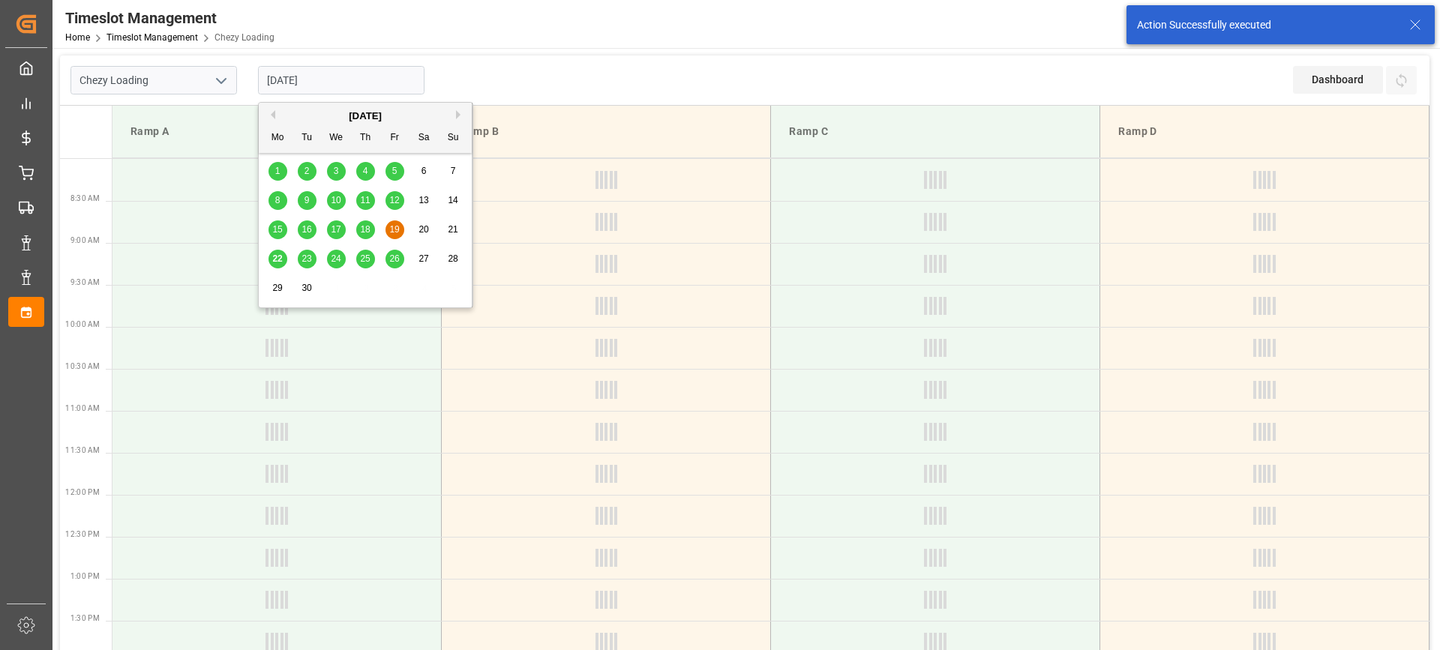
click at [366, 82] on input "[DATE]" at bounding box center [341, 80] width 166 height 28
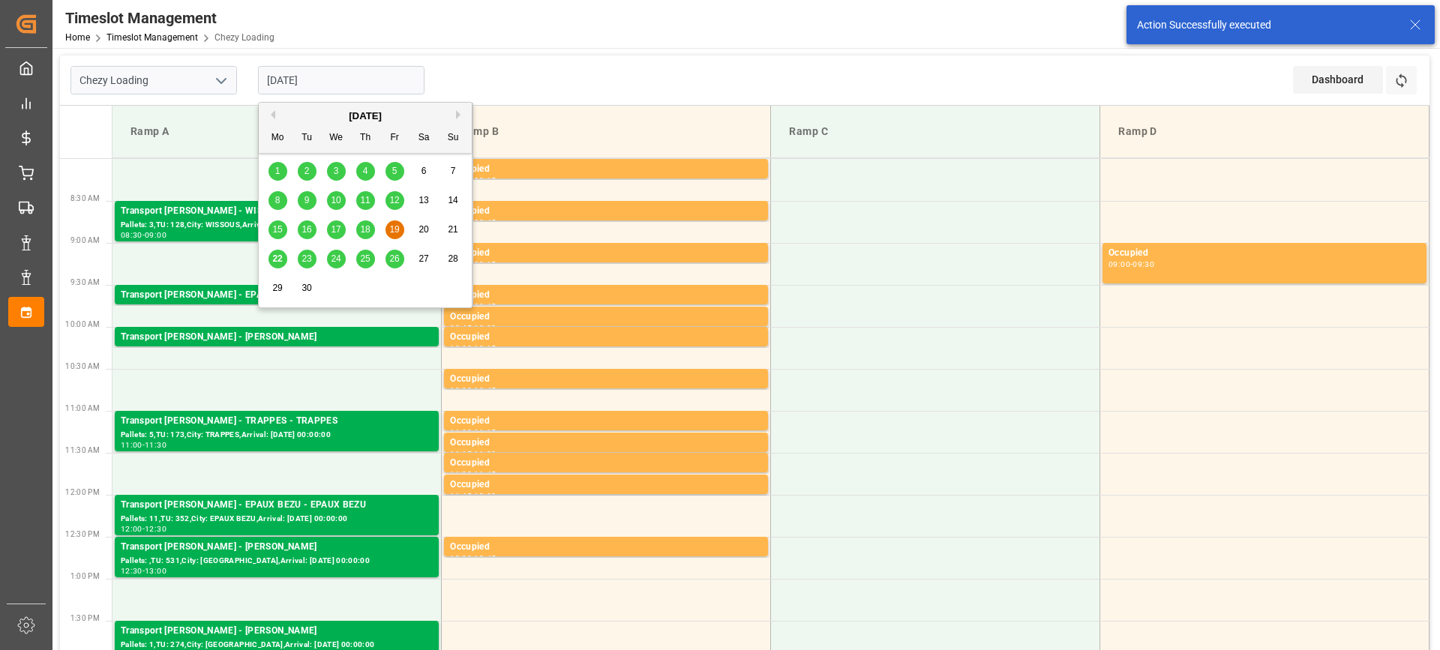
click at [307, 255] on span "23" at bounding box center [306, 258] width 10 height 10
type input "[DATE]"
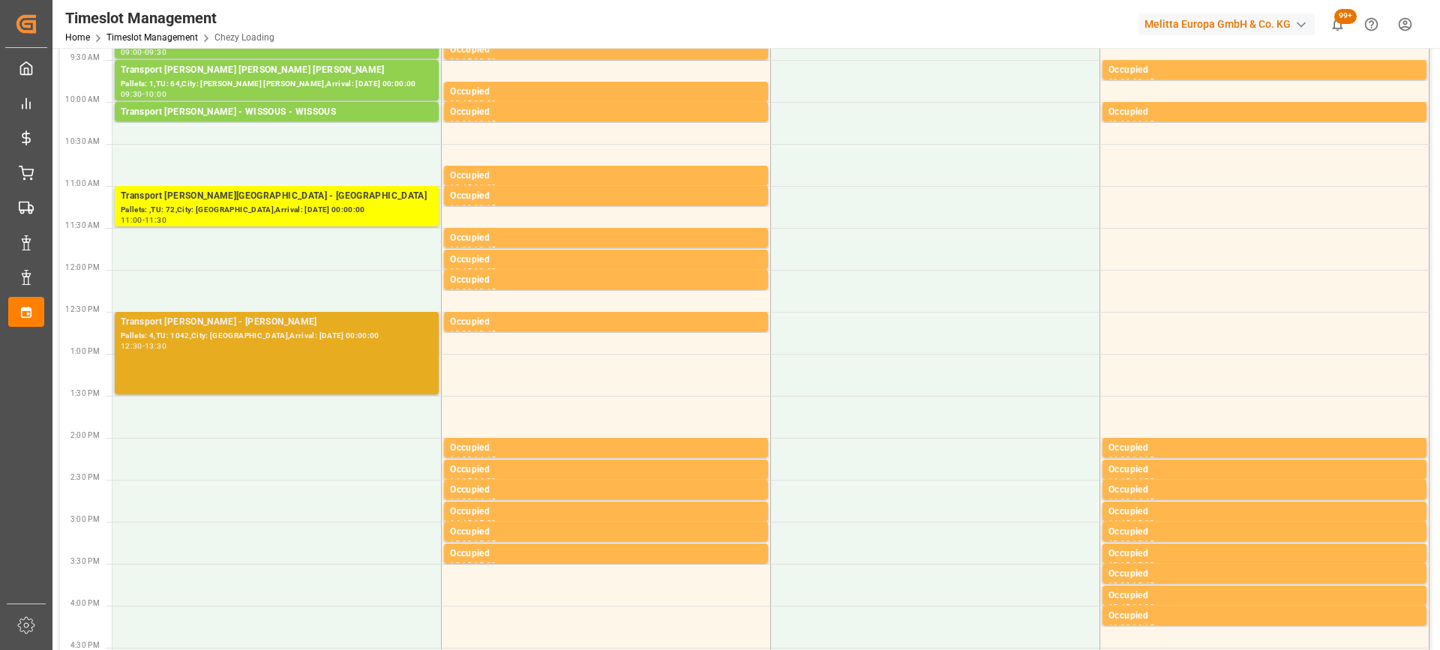
scroll to position [375, 0]
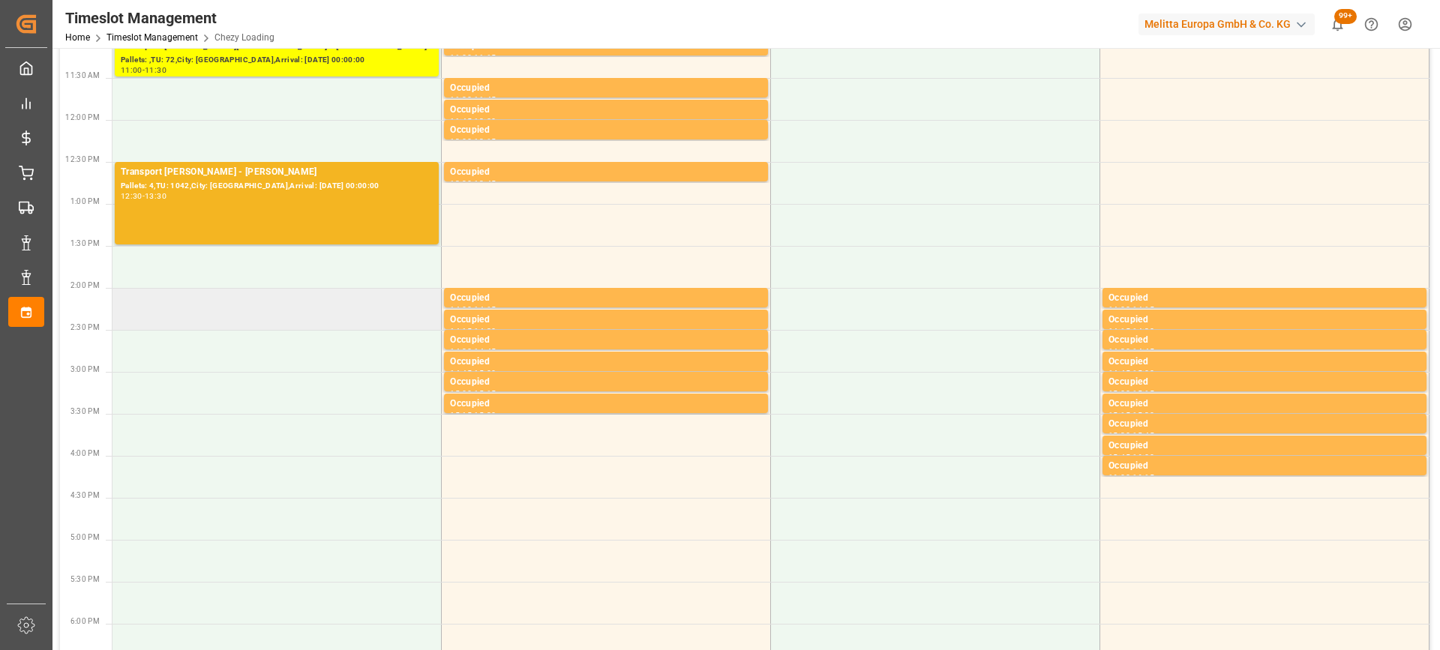
click at [277, 318] on td at bounding box center [276, 309] width 329 height 42
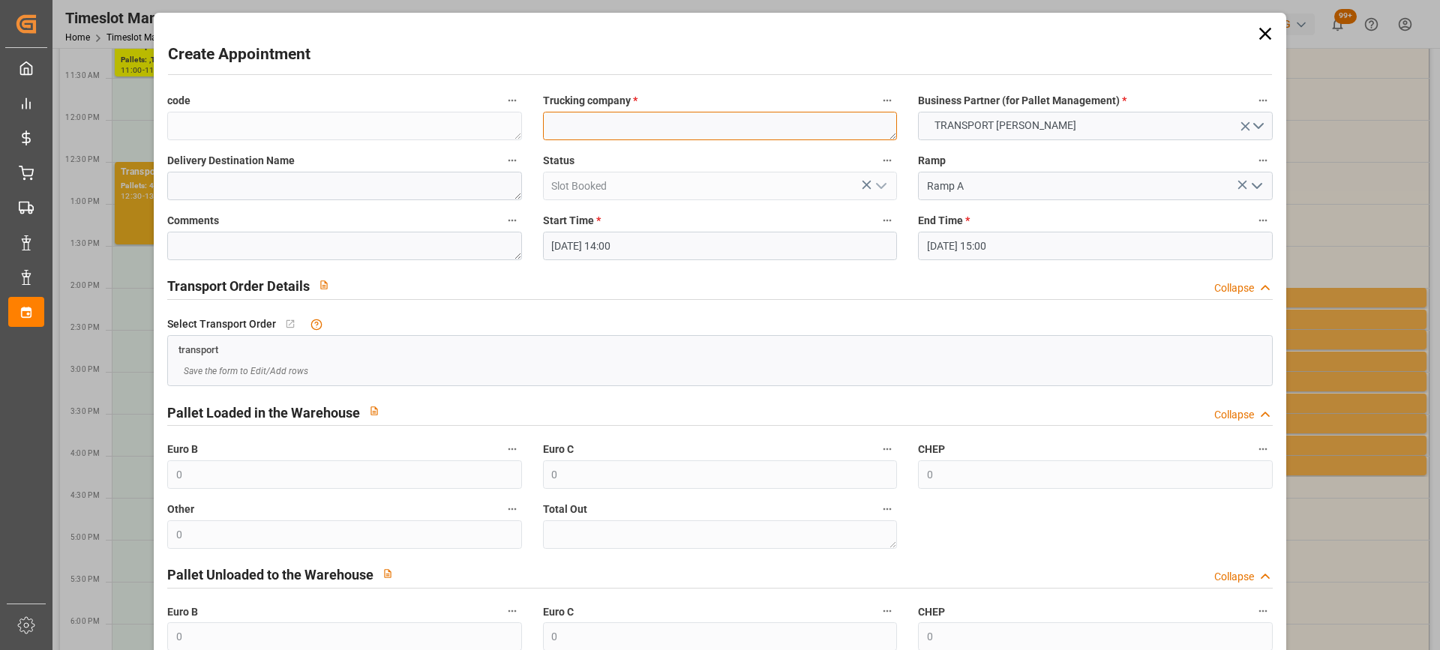
paste textarea "SAINT GILLES"
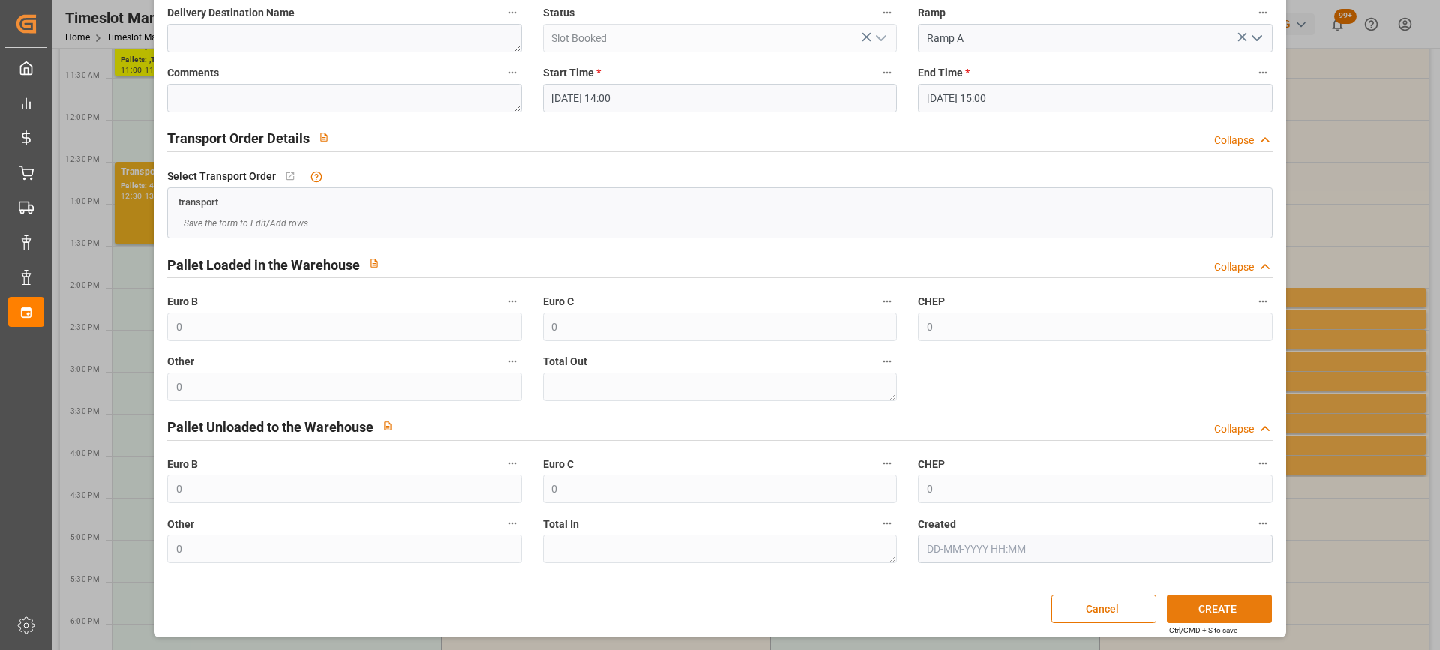
type textarea "SAINT GILLES"
click at [1226, 610] on button "CREATE" at bounding box center [1219, 609] width 105 height 28
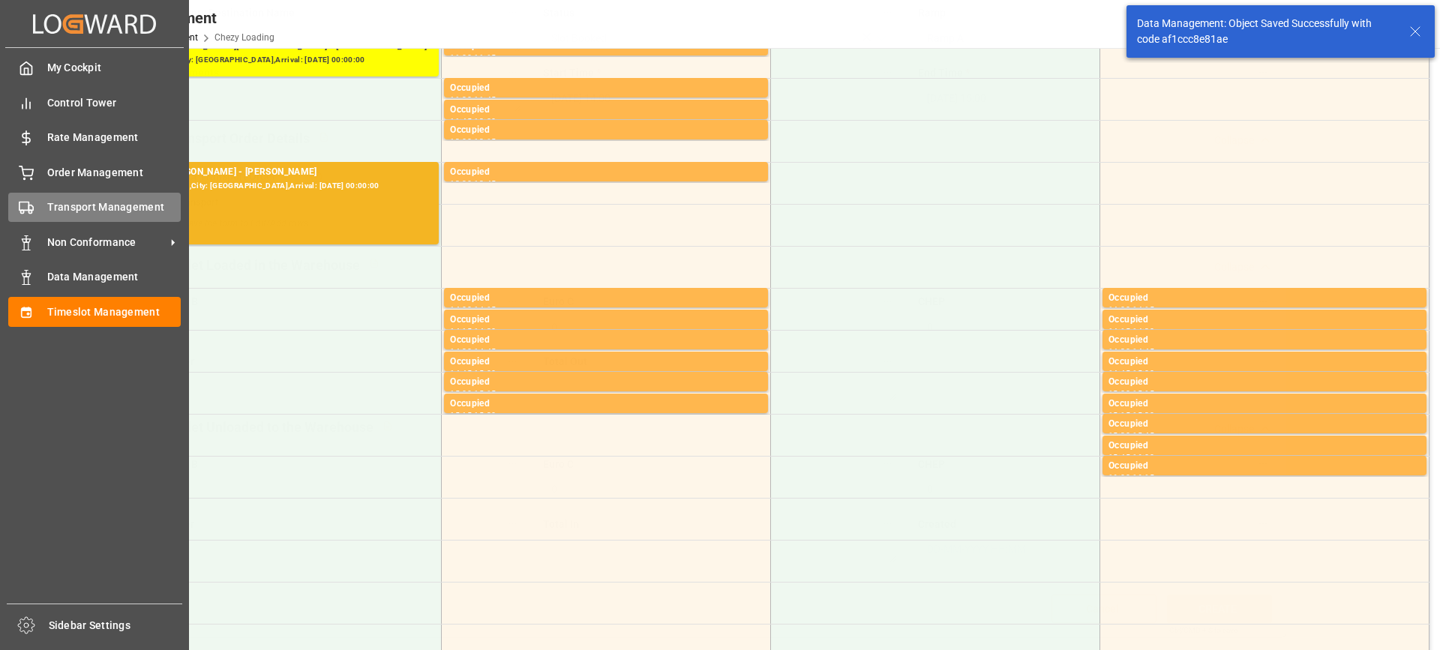
click at [43, 198] on div "Transport Management Transport Management" at bounding box center [94, 207] width 172 height 29
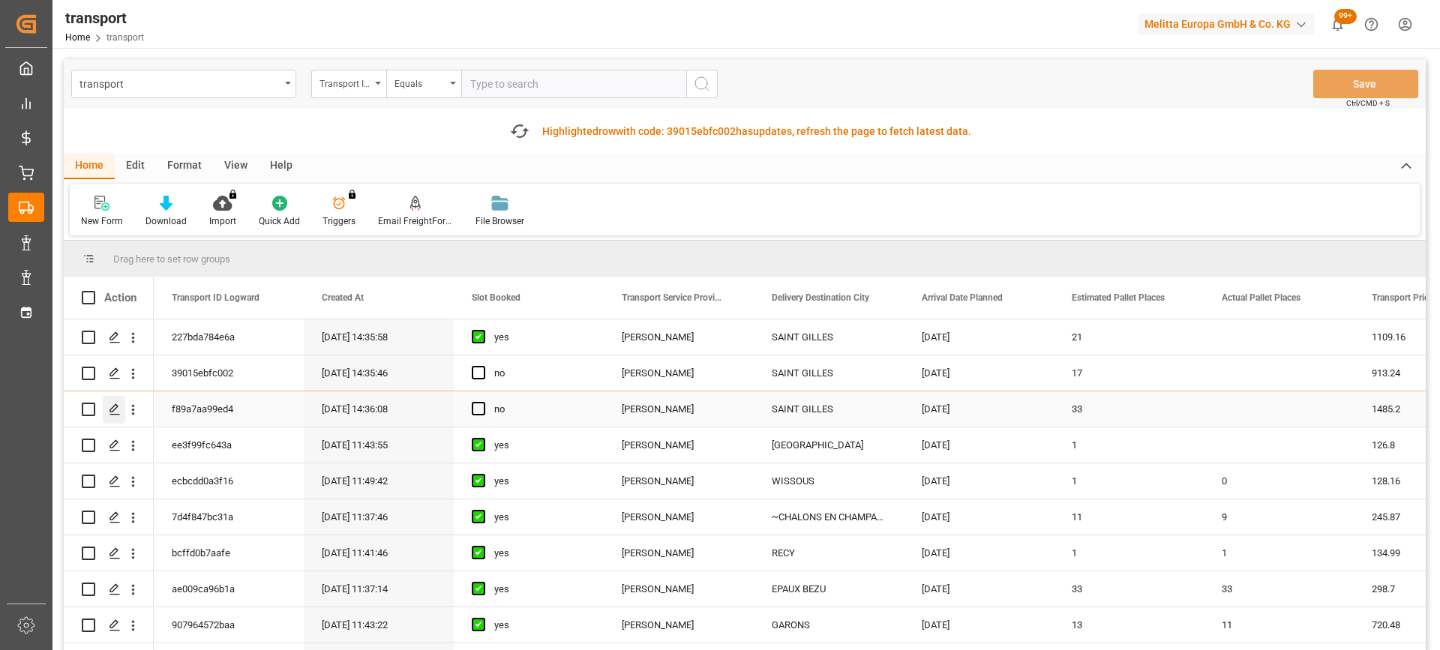
click at [117, 400] on div "Press SPACE to select this row." at bounding box center [114, 410] width 22 height 28
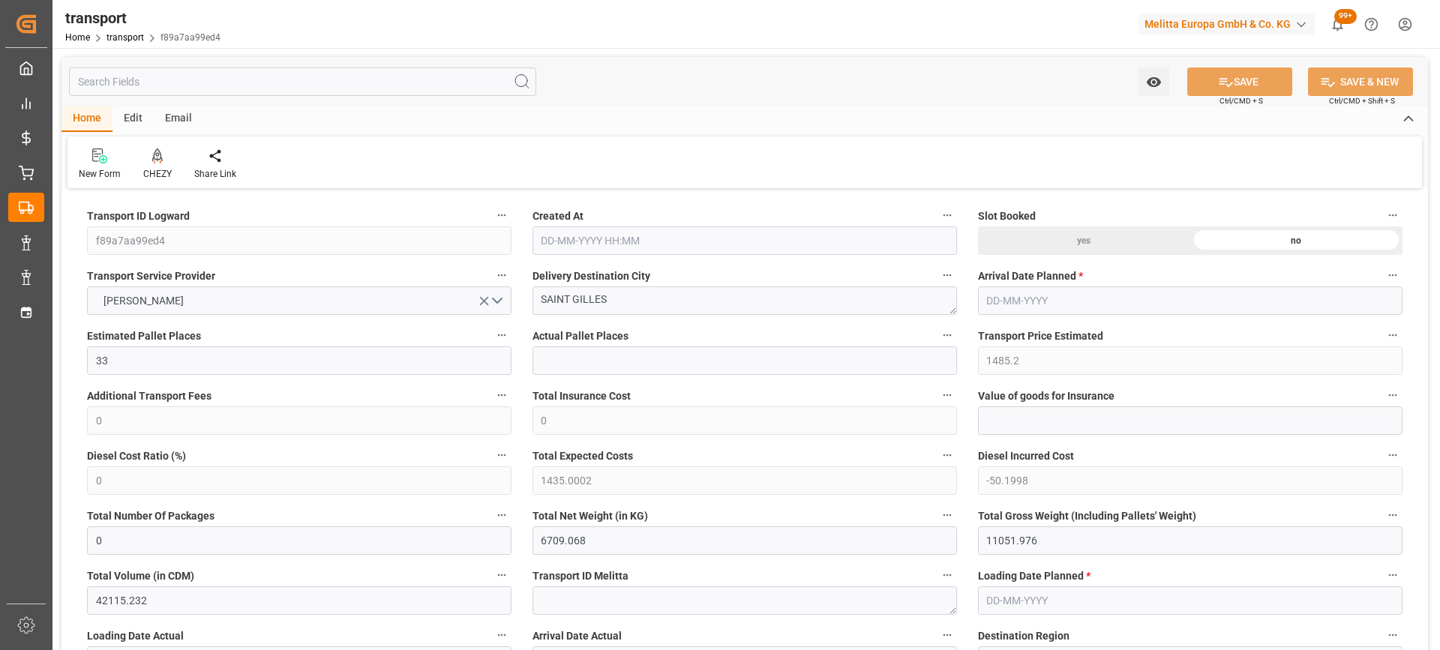
type input "33"
type input "1485.2"
type input "0"
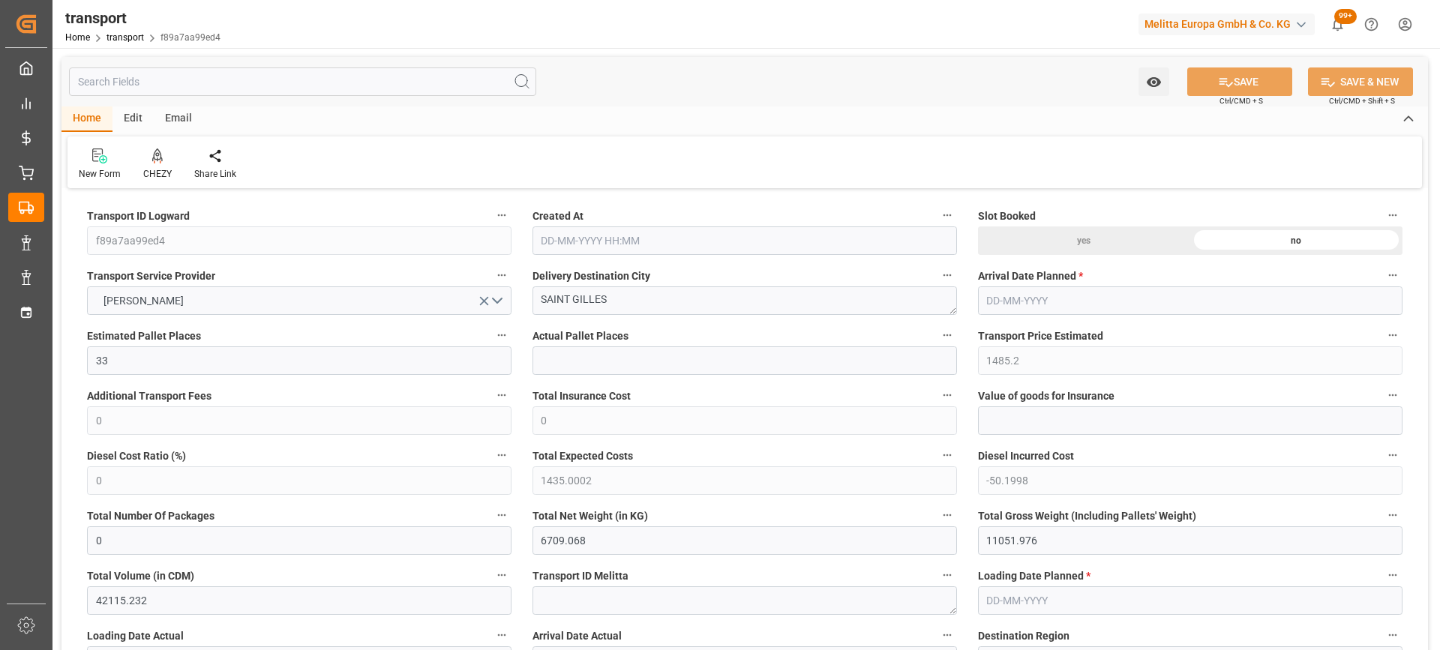
type input "1435.0002"
type input "-50.1998"
type input "0"
type input "6709.068"
type input "11051.976"
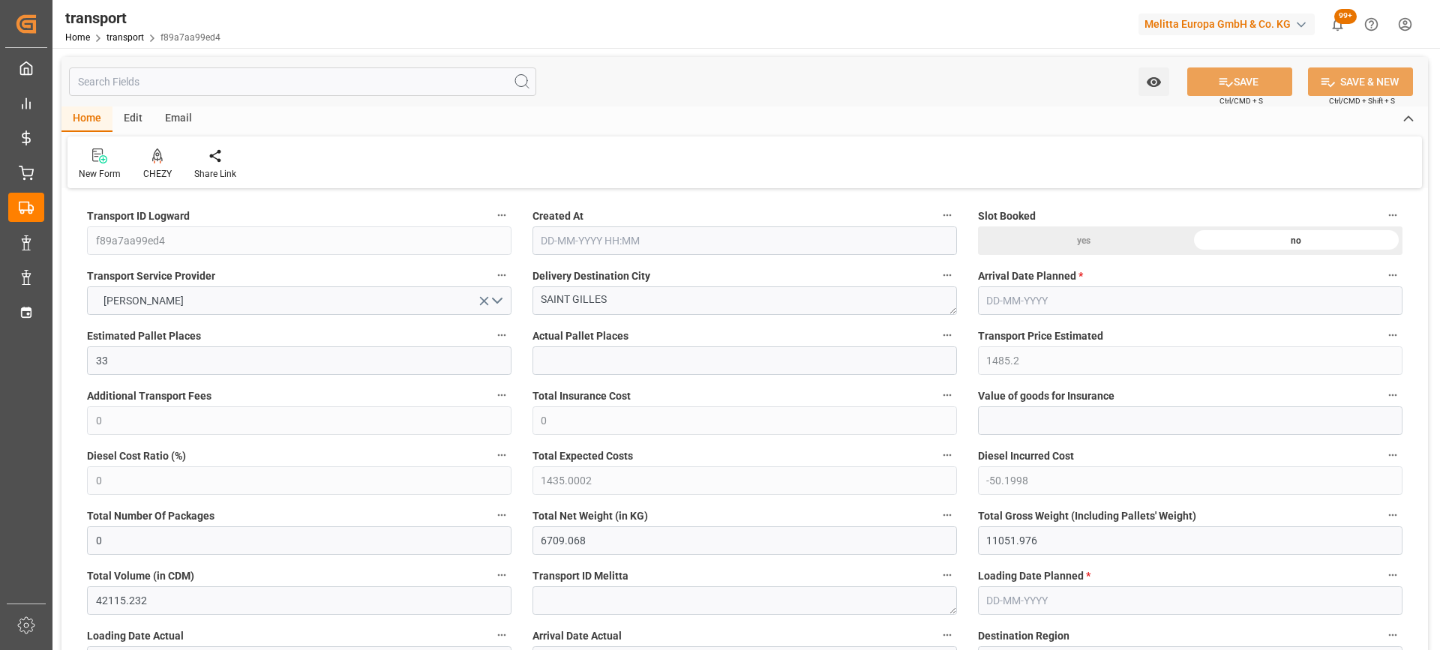
type input "42115.232"
type input "30"
type input "57"
type input "767"
type input "66"
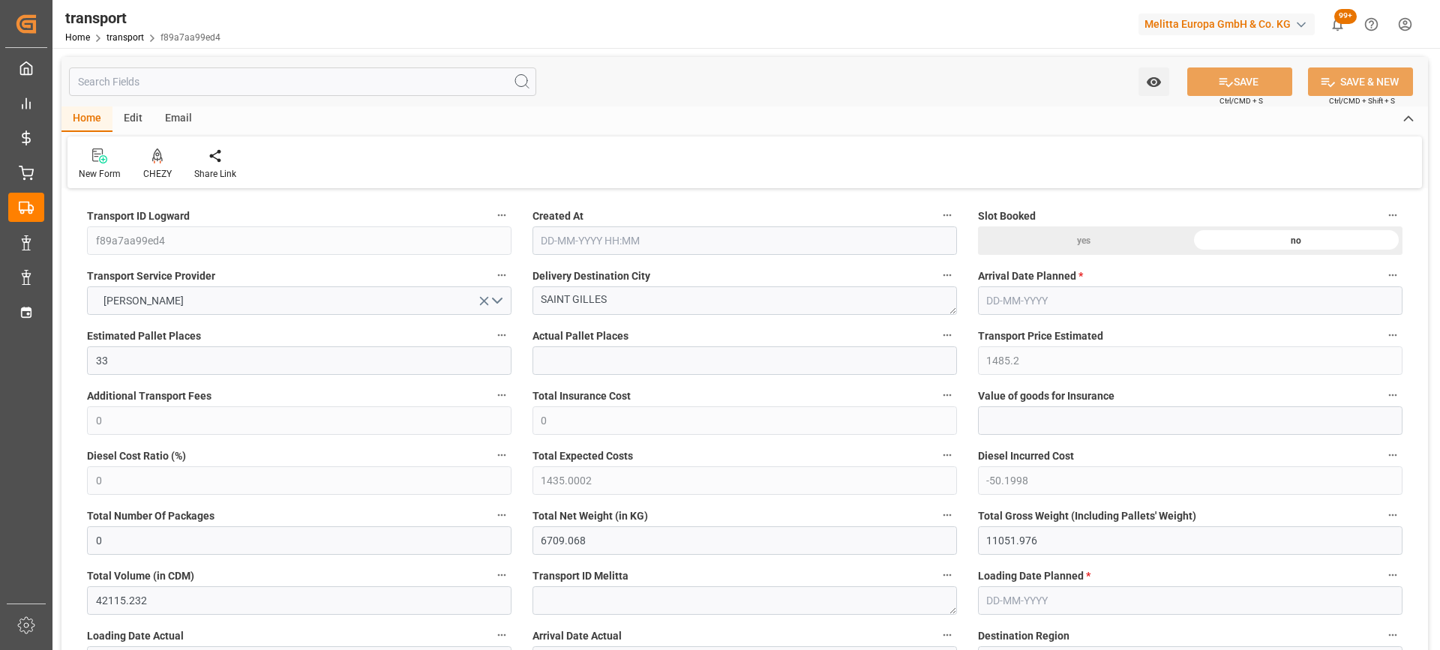
type input "101"
type input "9111.328"
type input "0"
type input "4710.8598"
type input "0"
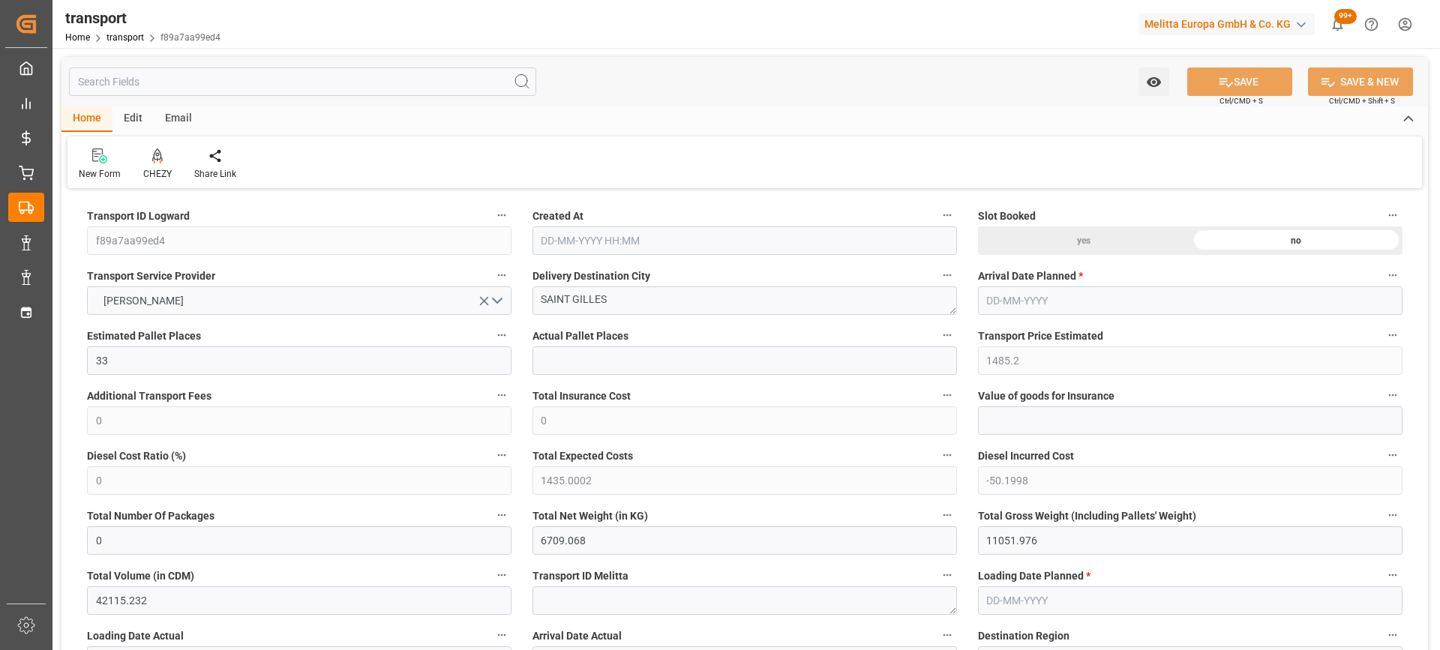
type input "0"
type input "21"
type input "35"
type input "22-09-2025 14:36"
type input "[DATE]"
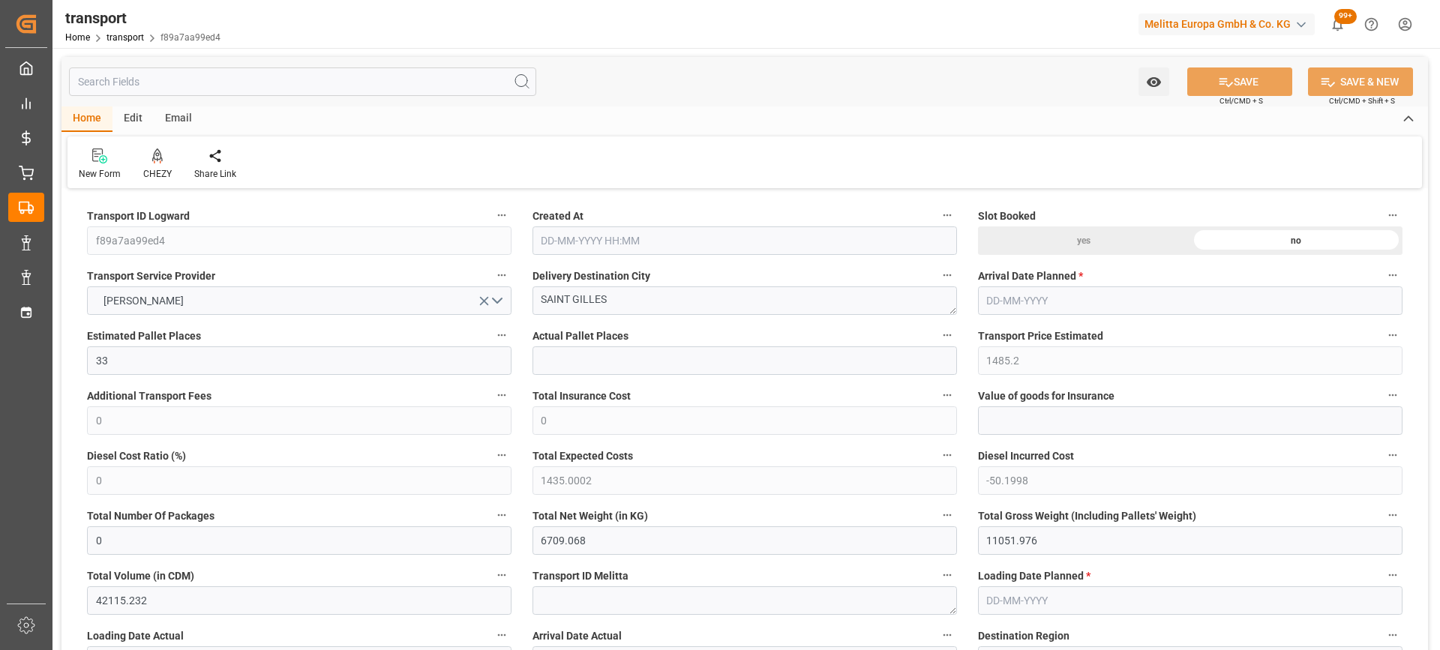
type input "[DATE]"
drag, startPoint x: 619, startPoint y: 305, endPoint x: 397, endPoint y: 325, distance: 223.6
click at [153, 160] on icon at bounding box center [157, 155] width 10 height 15
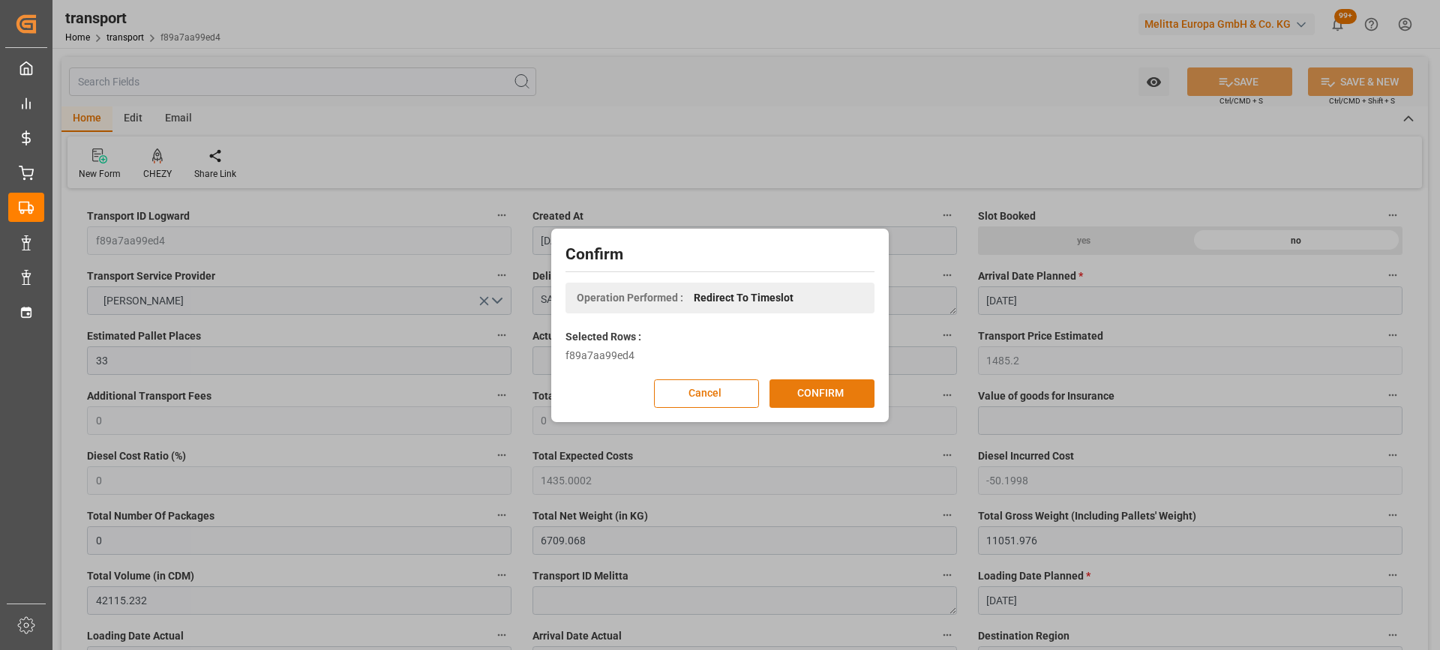
click at [841, 394] on button "CONFIRM" at bounding box center [821, 393] width 105 height 28
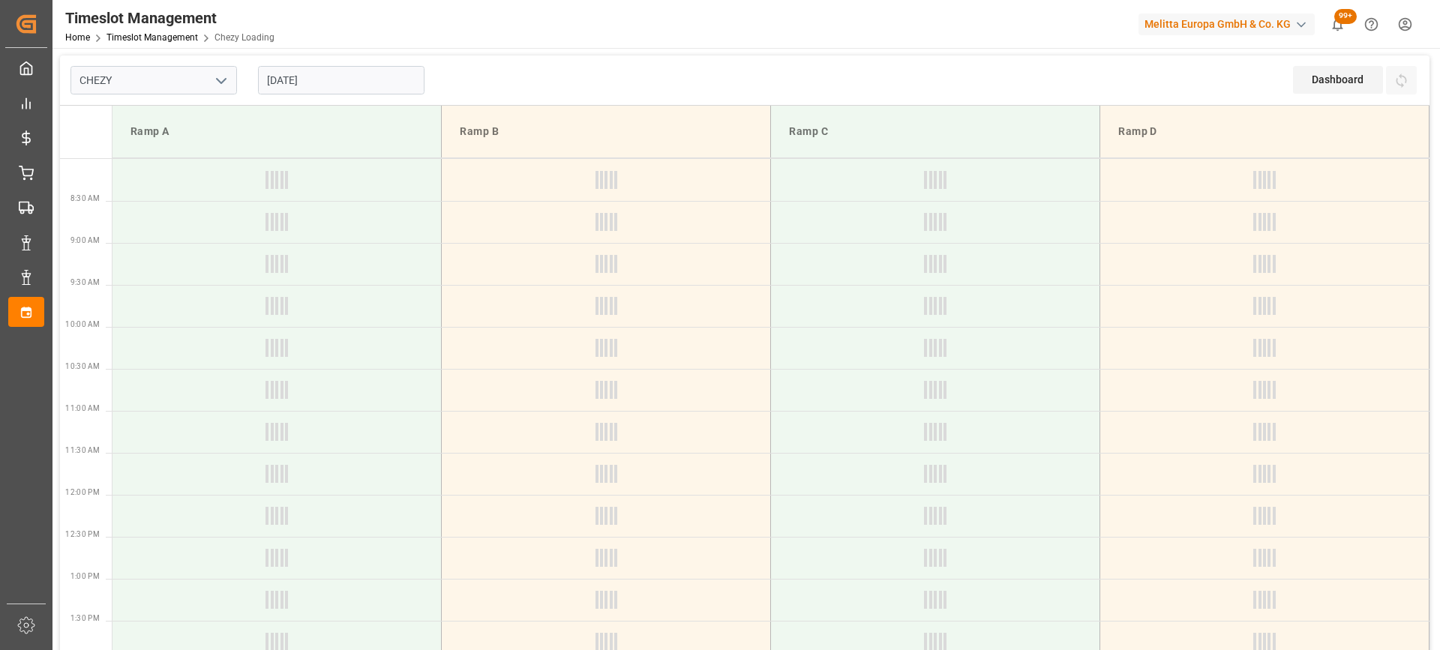
type input "Chezy Loading"
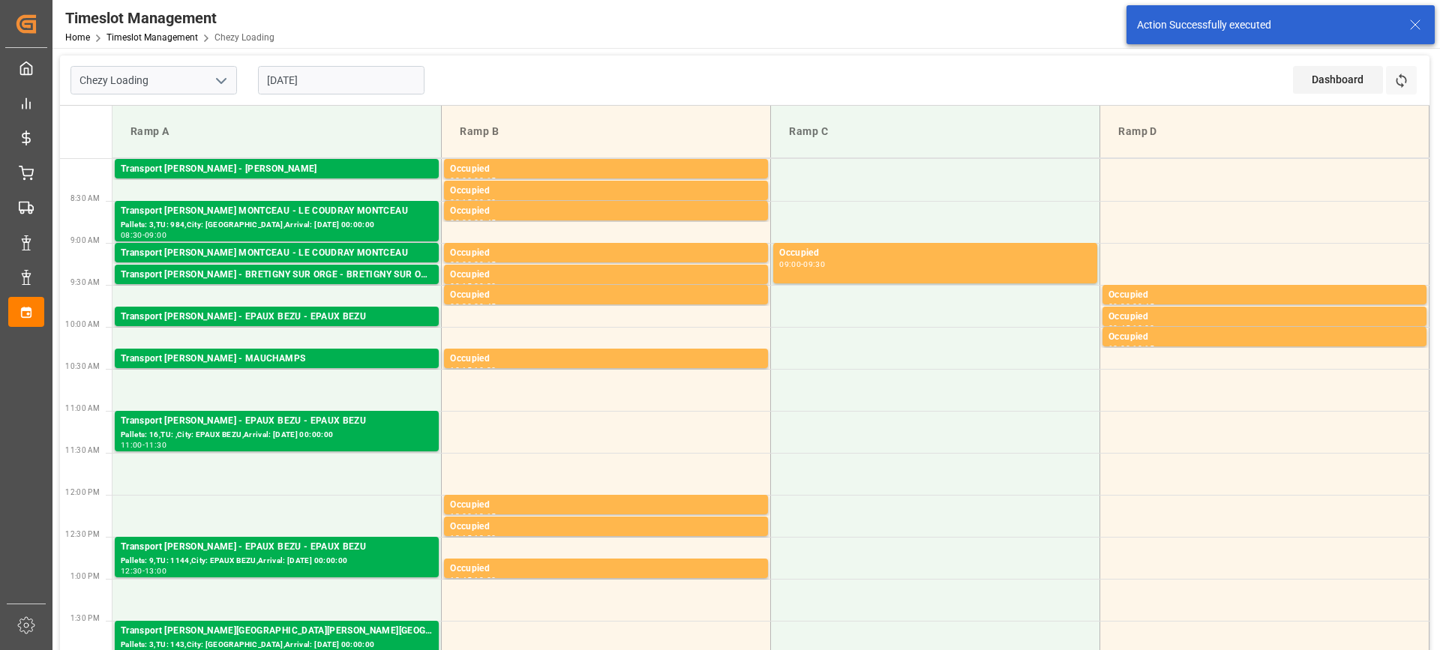
click at [356, 65] on div "[DATE]" at bounding box center [340, 79] width 187 height 49
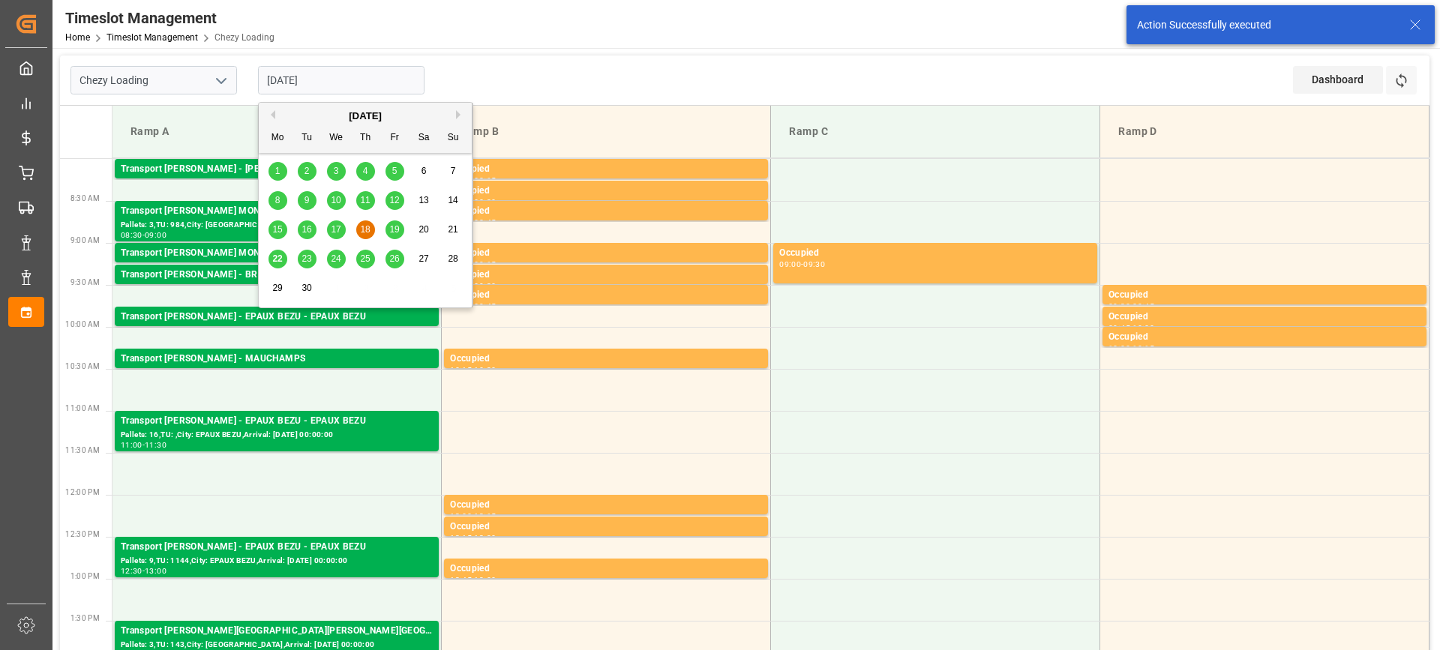
click at [366, 85] on input "[DATE]" at bounding box center [341, 80] width 166 height 28
click at [364, 256] on span "25" at bounding box center [365, 258] width 10 height 10
type input "[DATE]"
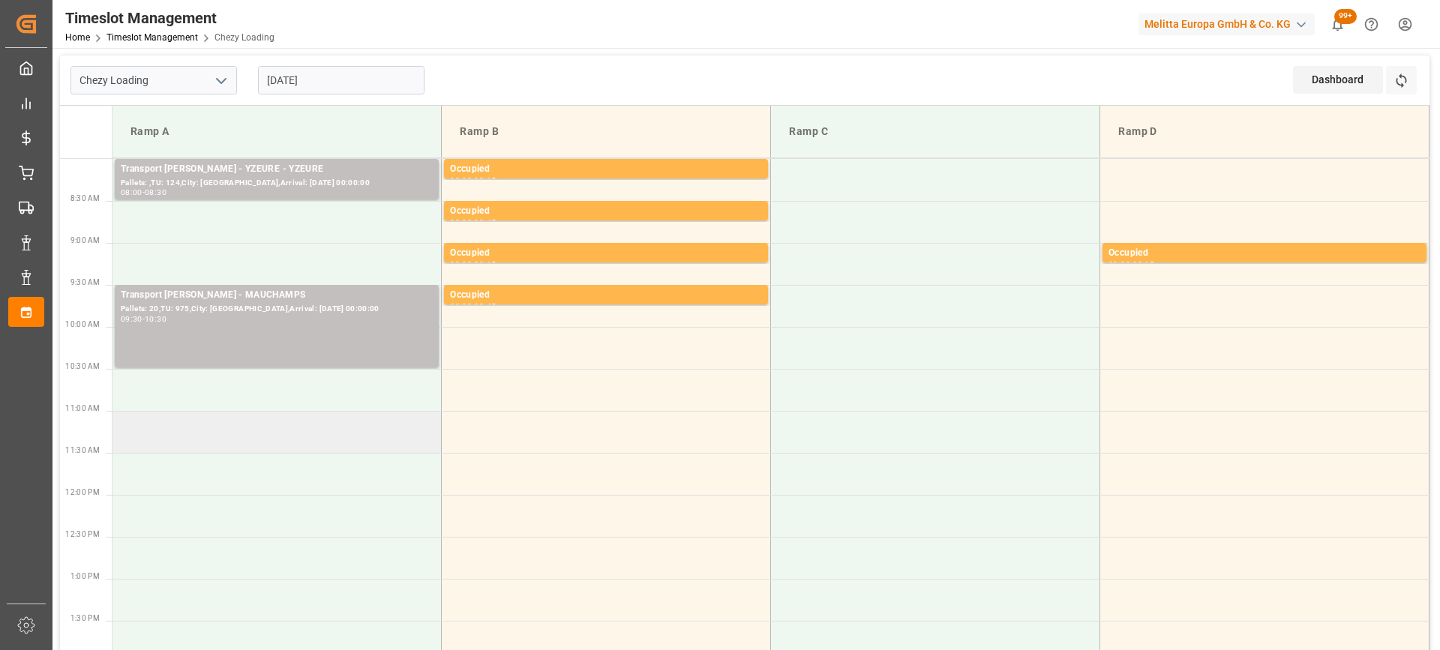
click at [295, 450] on td at bounding box center [276, 432] width 329 height 42
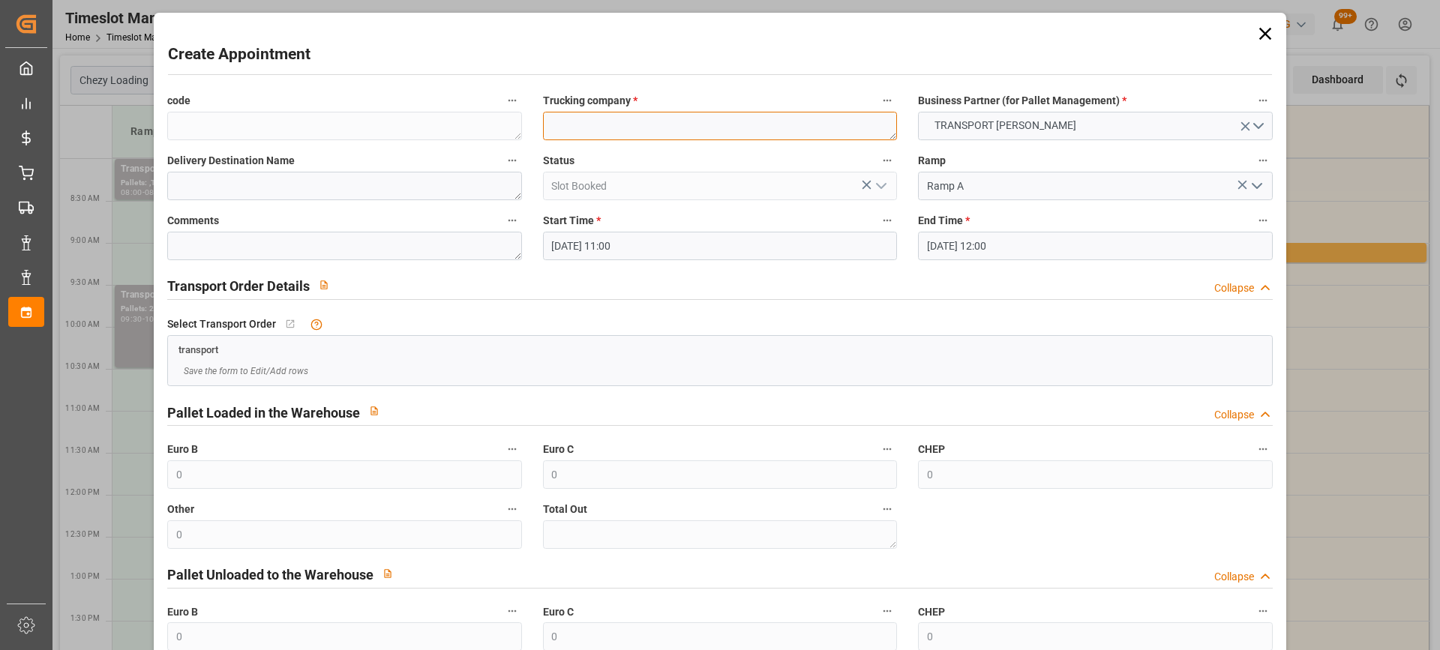
paste textarea "SAINT GILLES"
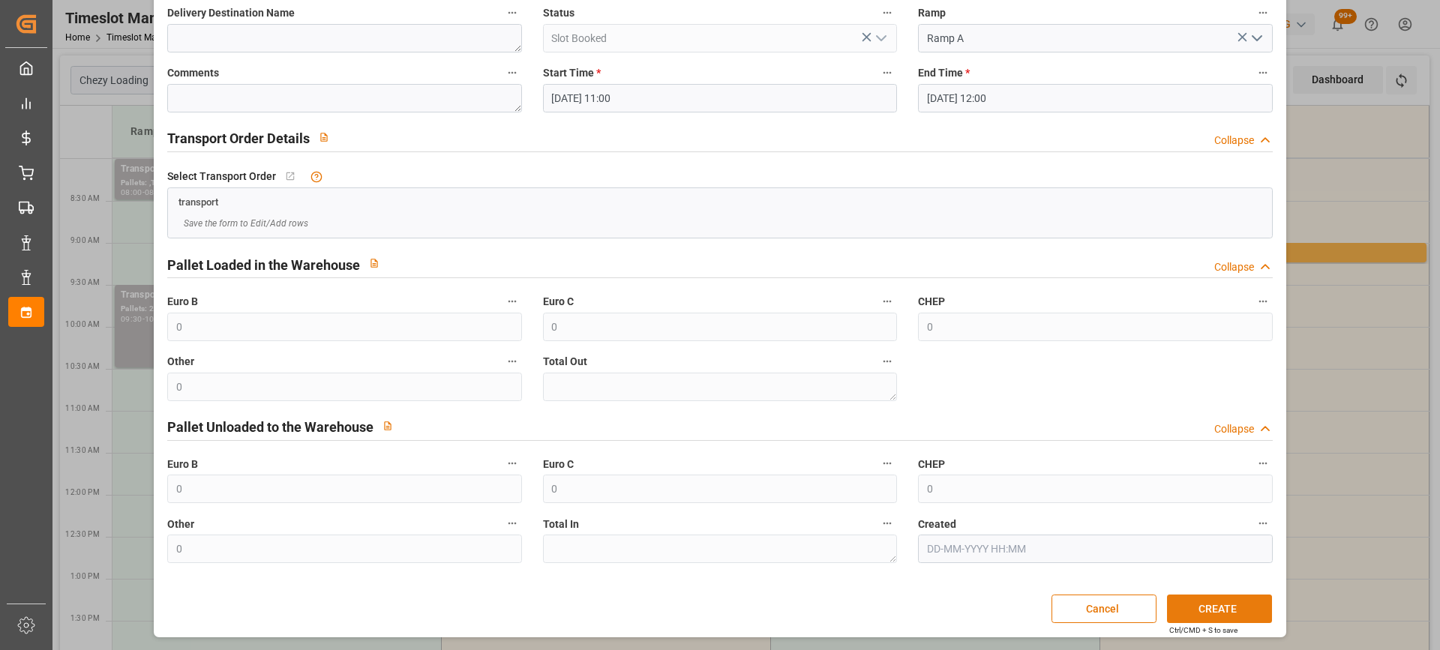
type textarea "SAINT GILLES"
click at [1230, 610] on button "CREATE" at bounding box center [1219, 609] width 105 height 28
